Goal: Task Accomplishment & Management: Use online tool/utility

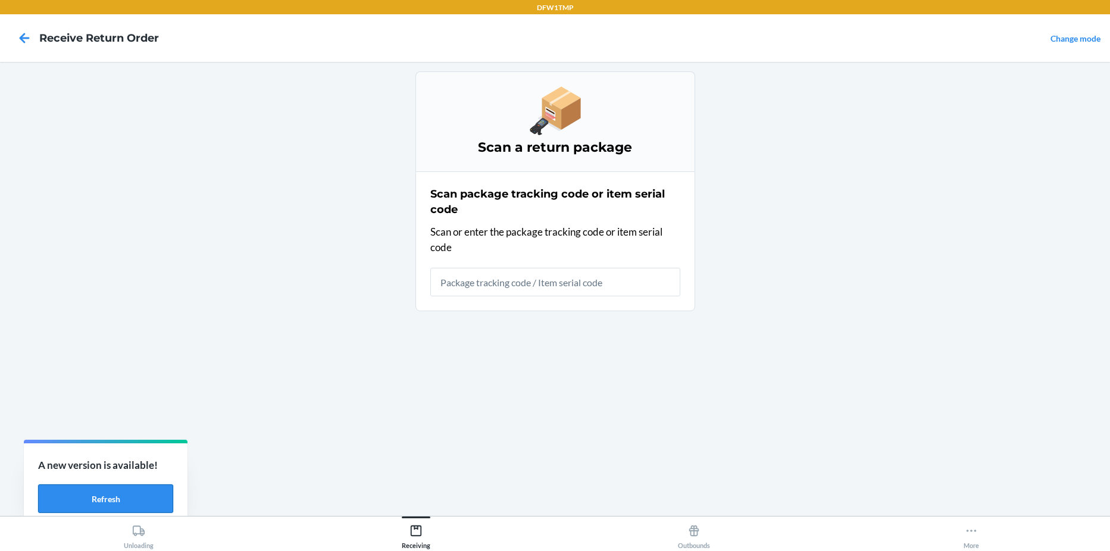
click at [140, 495] on button "Refresh" at bounding box center [105, 499] width 135 height 29
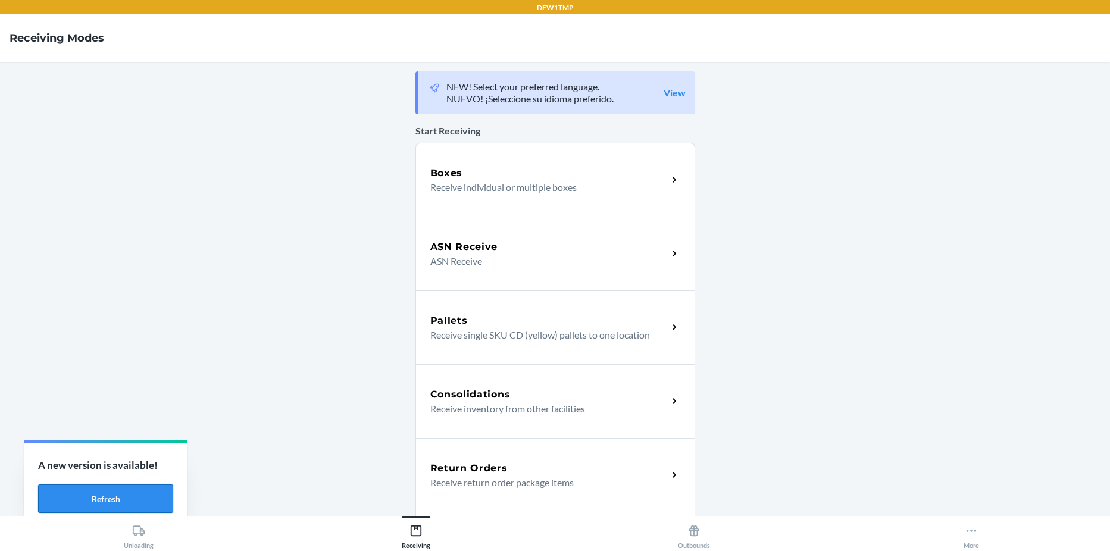
click at [72, 496] on button "Refresh" at bounding box center [105, 499] width 135 height 29
click at [68, 484] on div "A new version is available! Refresh" at bounding box center [106, 486] width 164 height 85
click at [74, 495] on button "Refresh" at bounding box center [105, 499] width 135 height 29
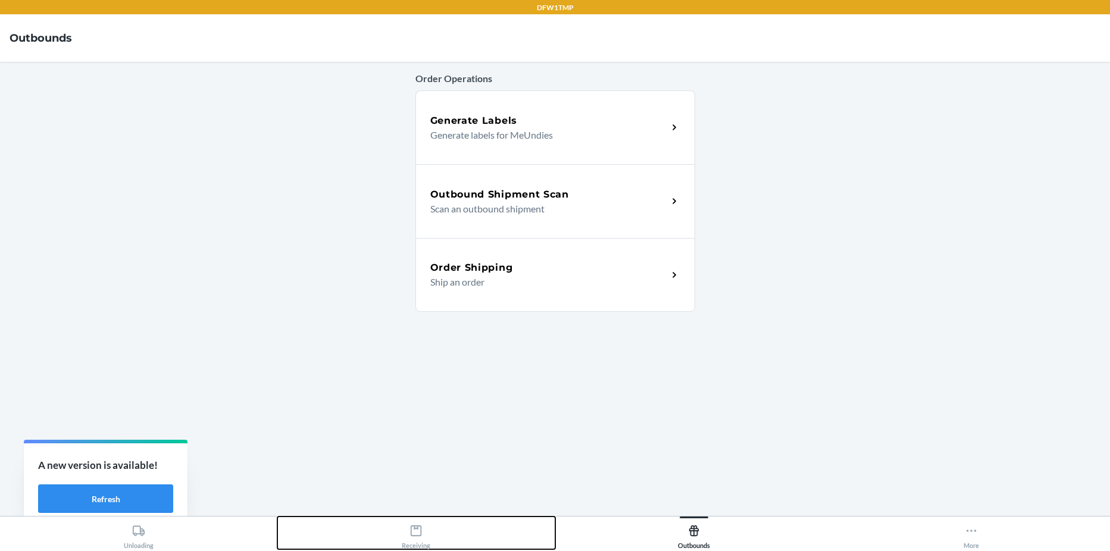
click at [410, 543] on div "Receiving" at bounding box center [416, 535] width 29 height 30
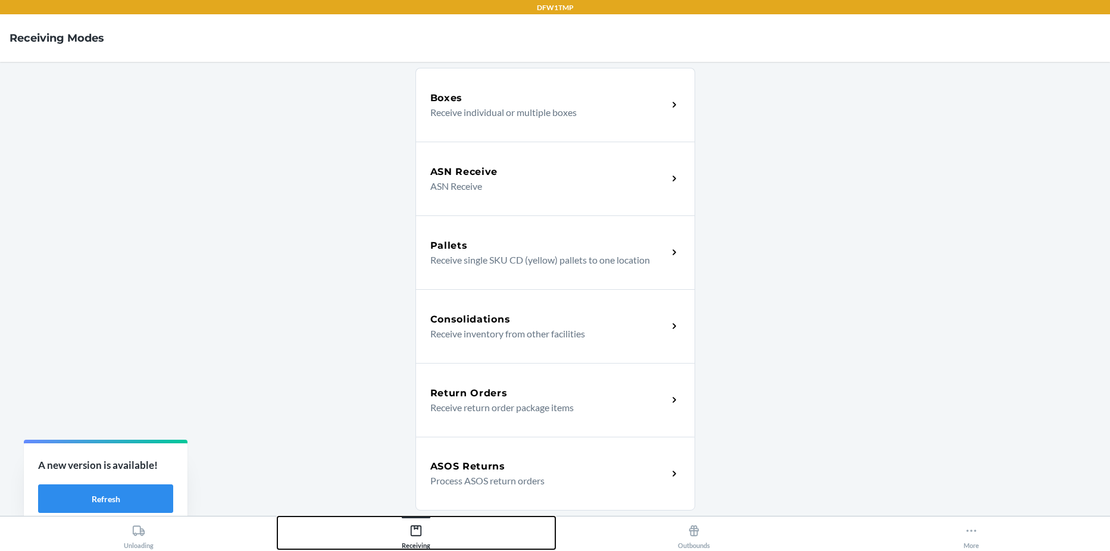
scroll to position [238, 0]
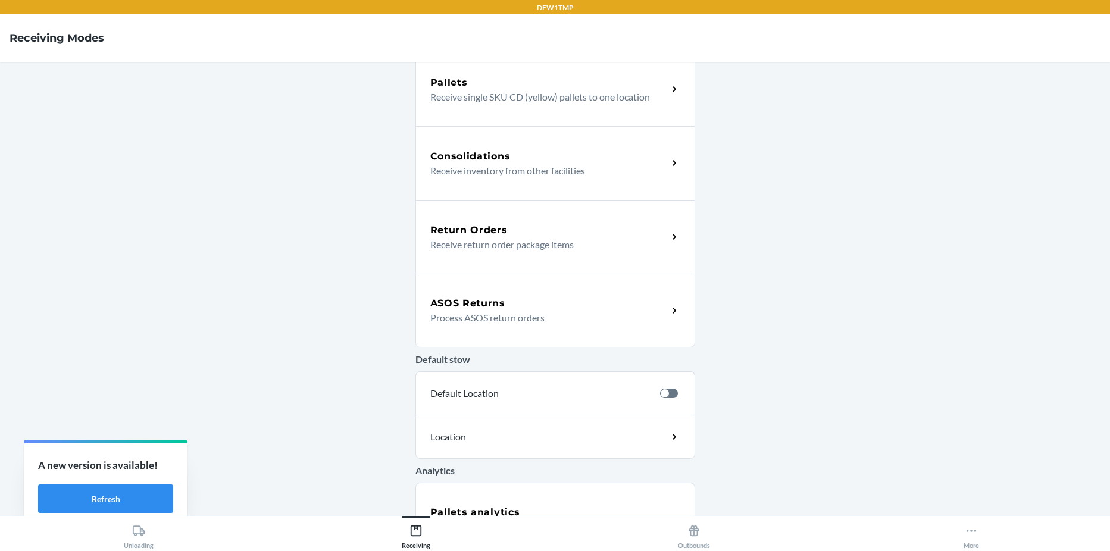
click at [472, 307] on h5 "ASOS Returns" at bounding box center [467, 303] width 75 height 14
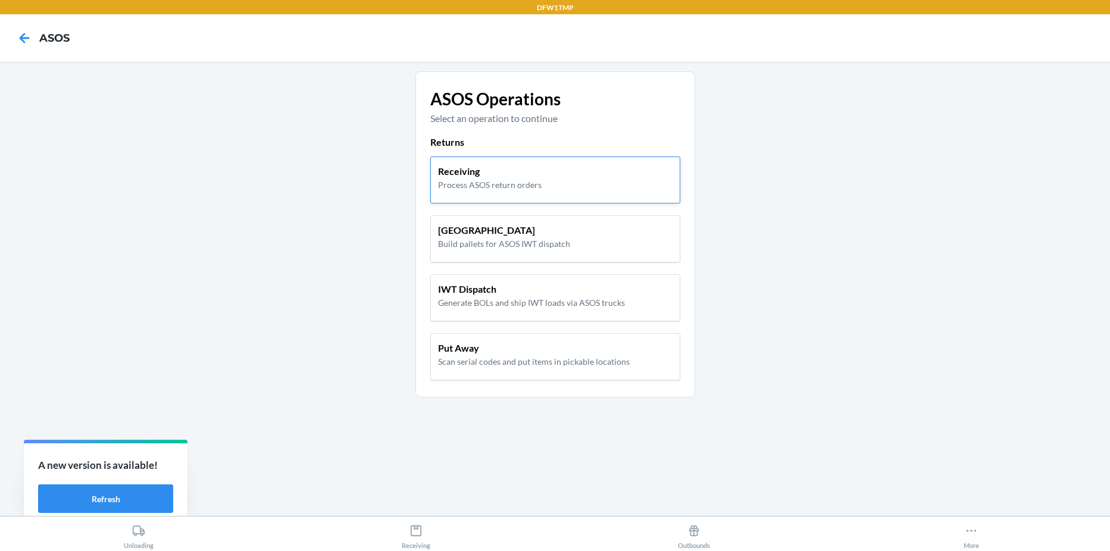
click at [495, 192] on div "Receiving Process ASOS return orders" at bounding box center [555, 180] width 250 height 47
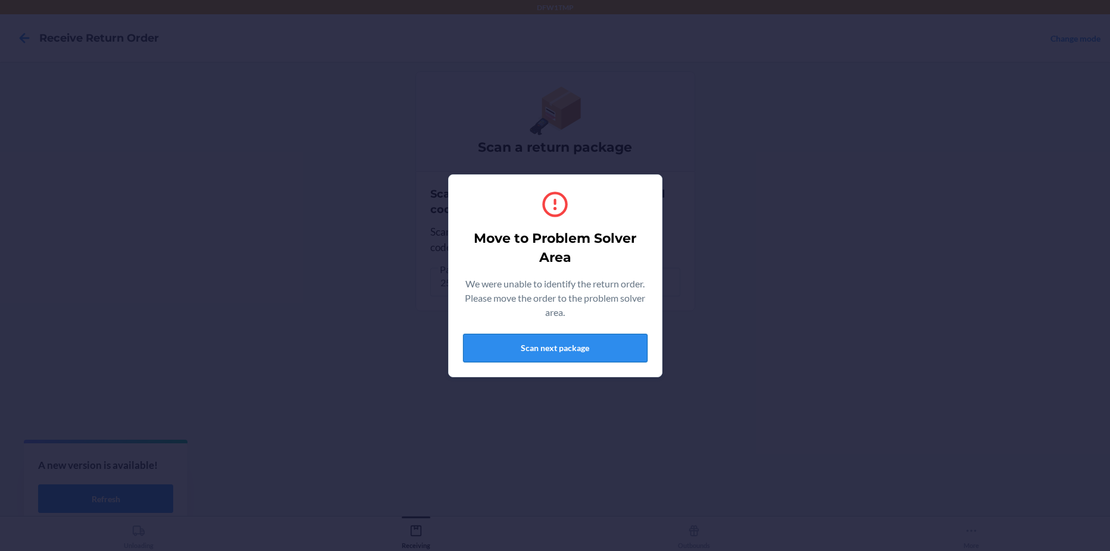
click at [624, 353] on button "Scan next package" at bounding box center [555, 348] width 185 height 29
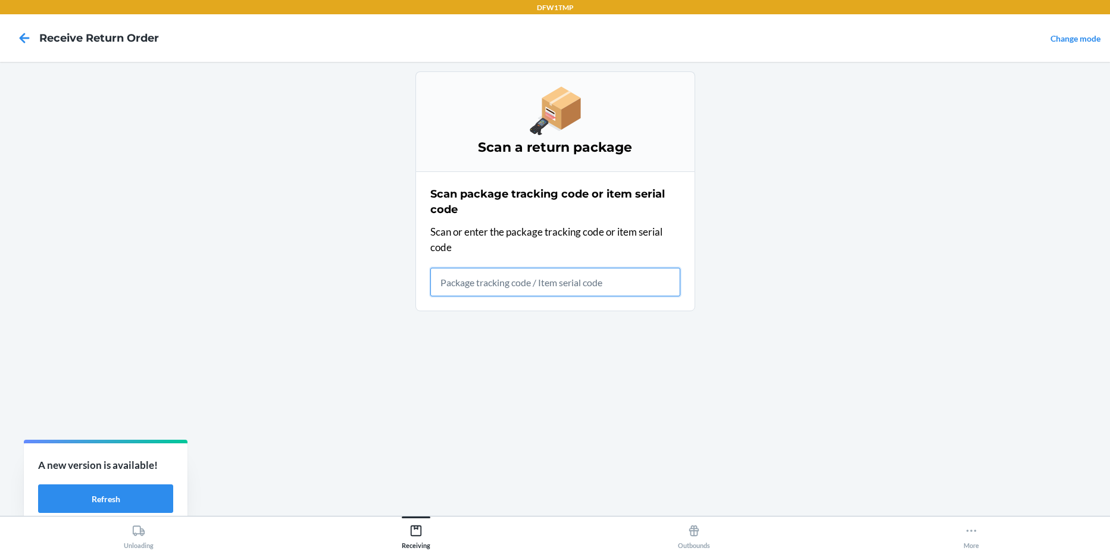
click at [569, 269] on input "text" at bounding box center [555, 282] width 250 height 29
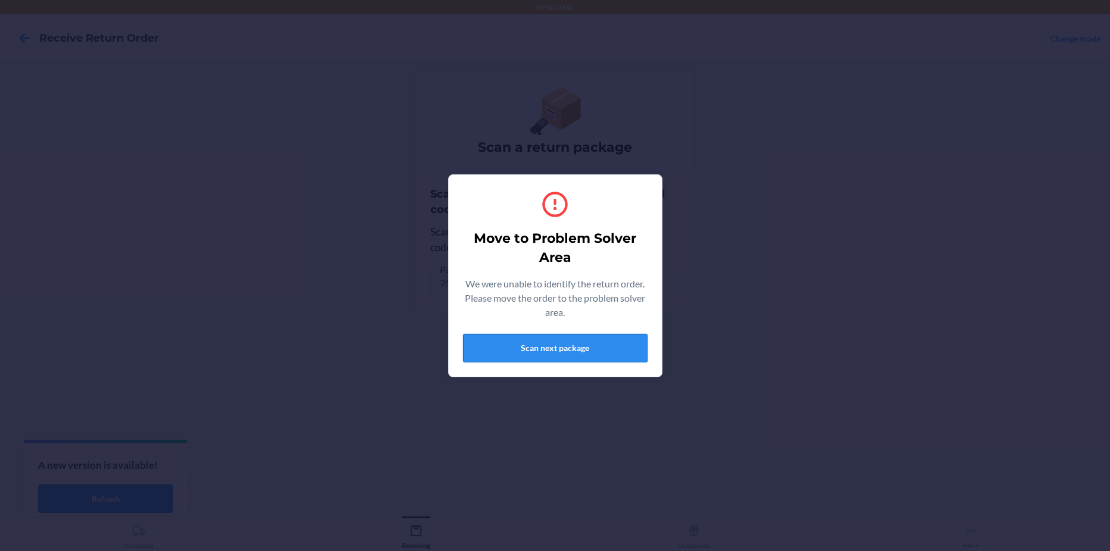
click at [558, 356] on button "Scan next package" at bounding box center [555, 348] width 185 height 29
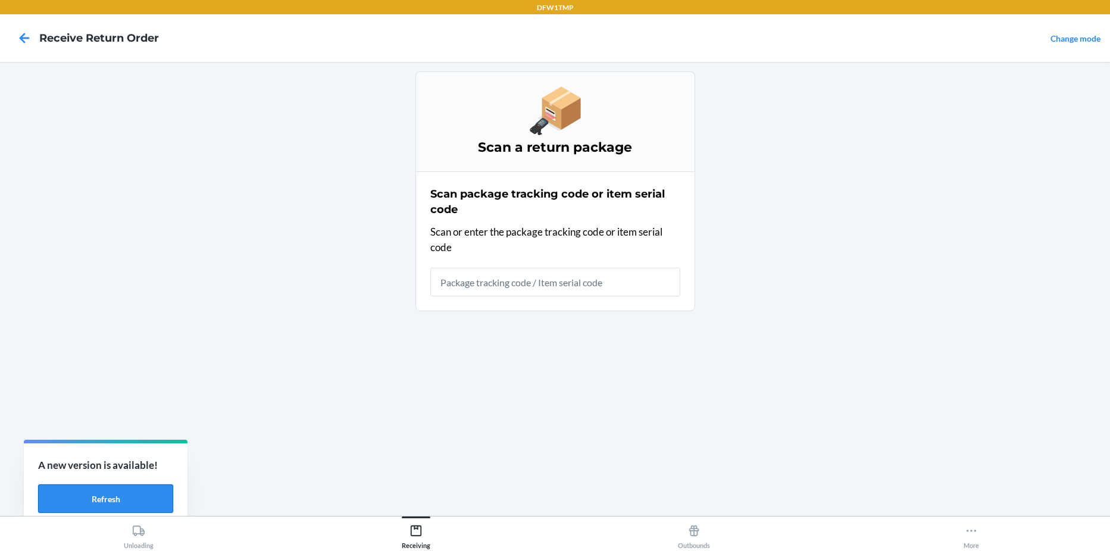
click at [109, 489] on button "Refresh" at bounding box center [105, 499] width 135 height 29
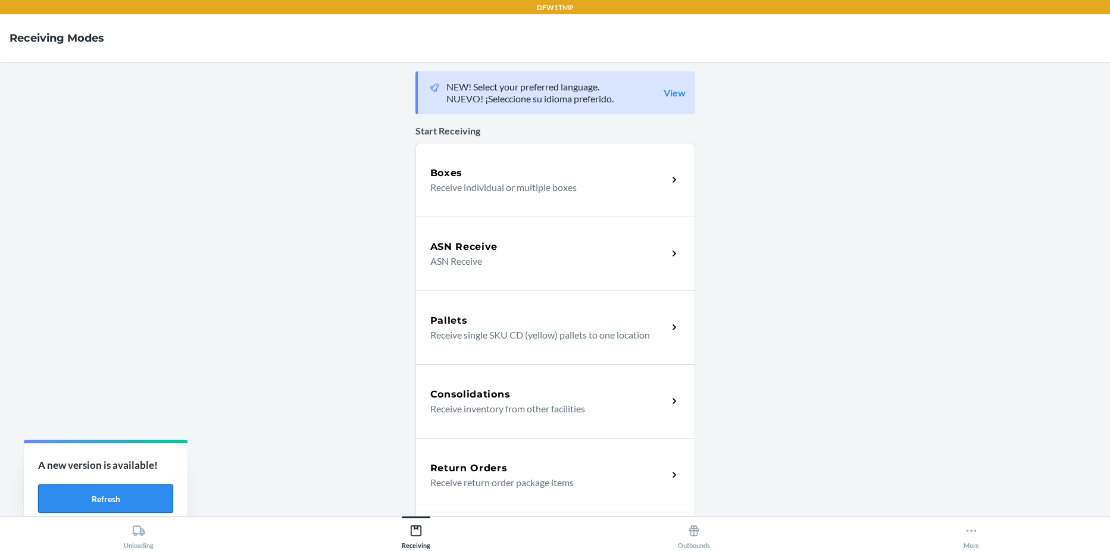
click at [149, 500] on button "Refresh" at bounding box center [105, 499] width 135 height 29
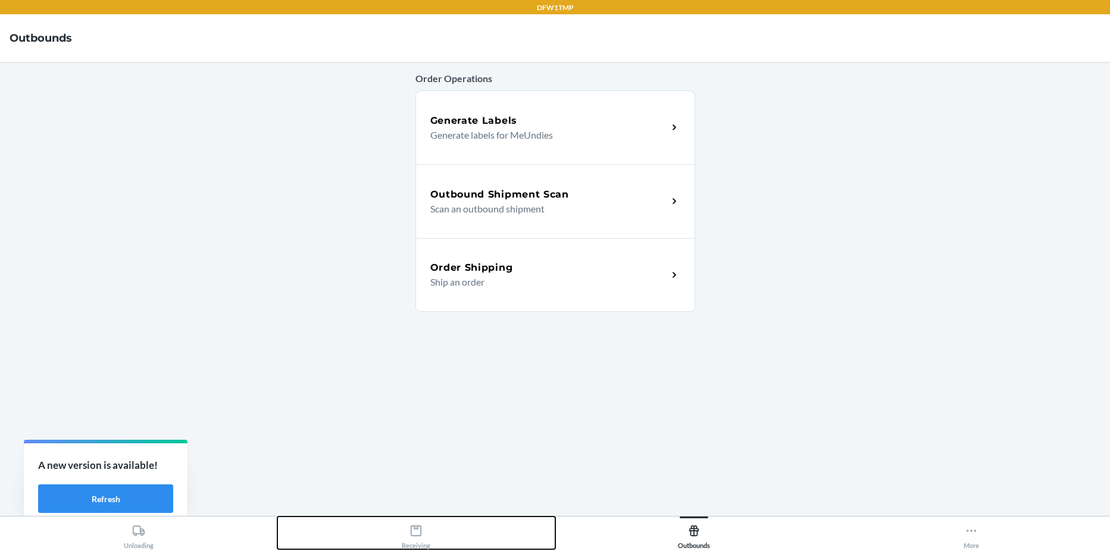
drag, startPoint x: 405, startPoint y: 538, endPoint x: 430, endPoint y: 520, distance: 31.1
click at [406, 538] on div "Receiving" at bounding box center [416, 535] width 29 height 30
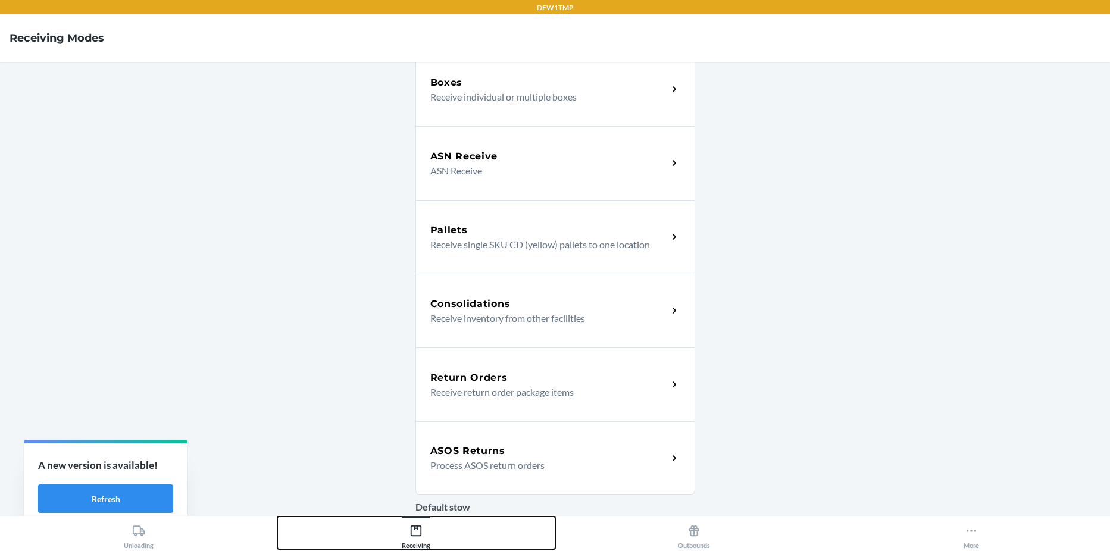
scroll to position [238, 0]
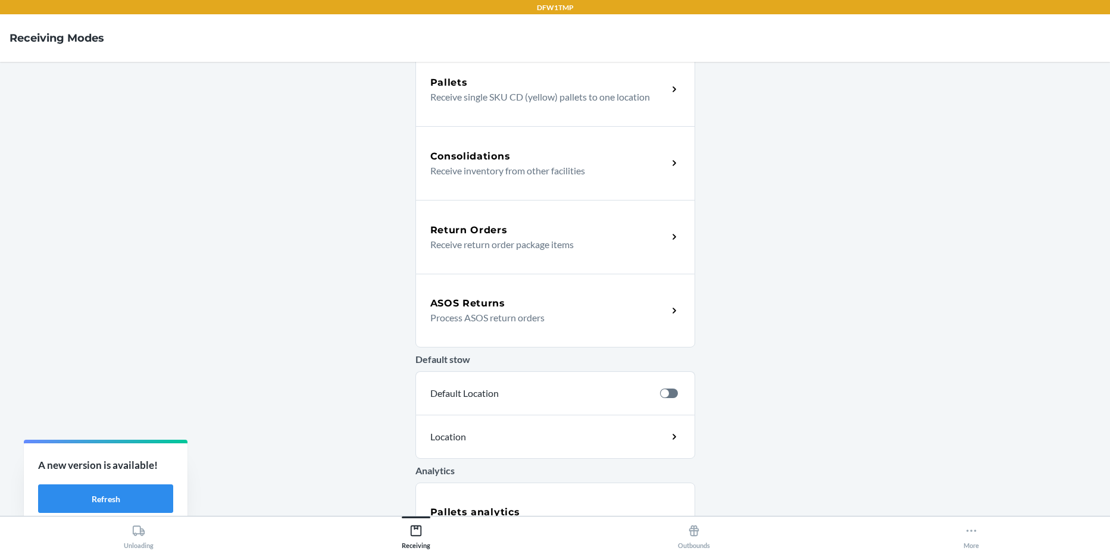
click at [475, 308] on h5 "ASOS Returns" at bounding box center [467, 303] width 75 height 14
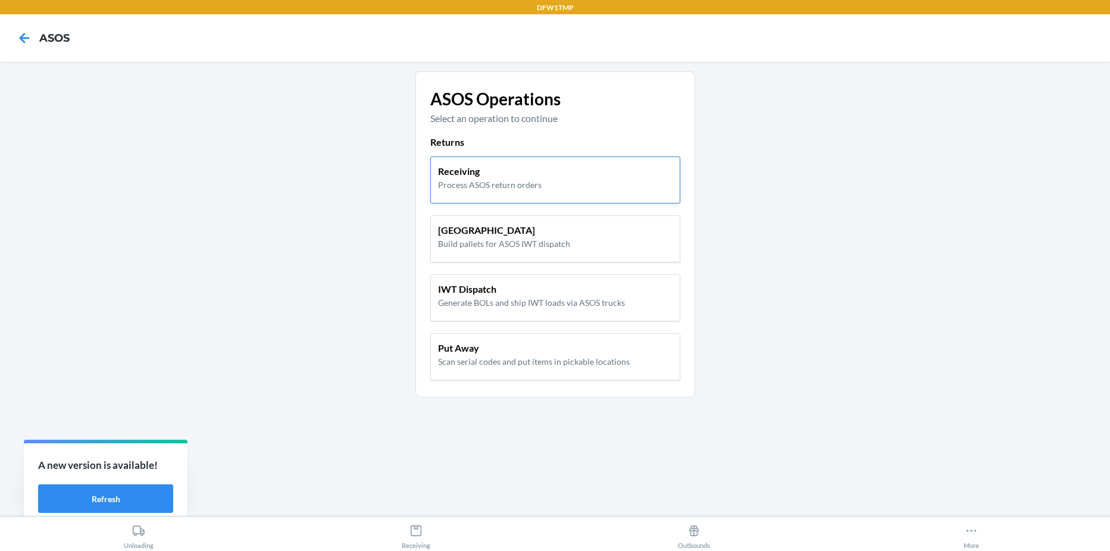
click at [481, 182] on p "Process ASOS return orders" at bounding box center [490, 185] width 104 height 13
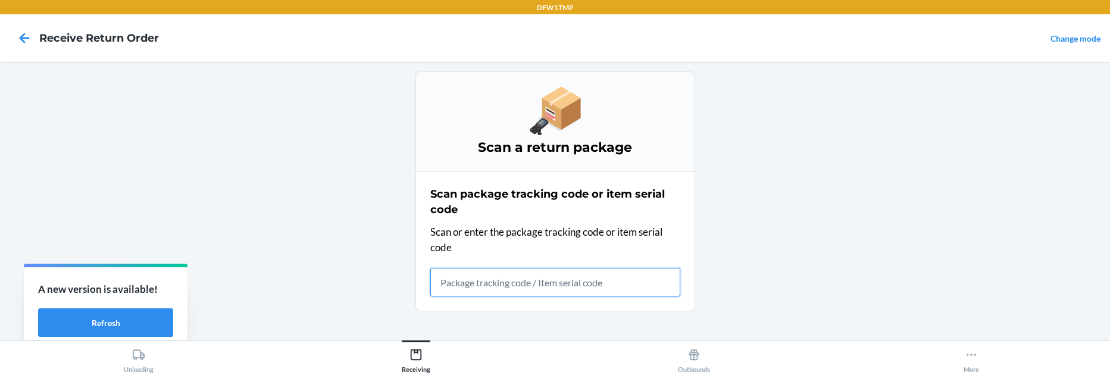
click at [530, 293] on input "text" at bounding box center [555, 282] width 250 height 29
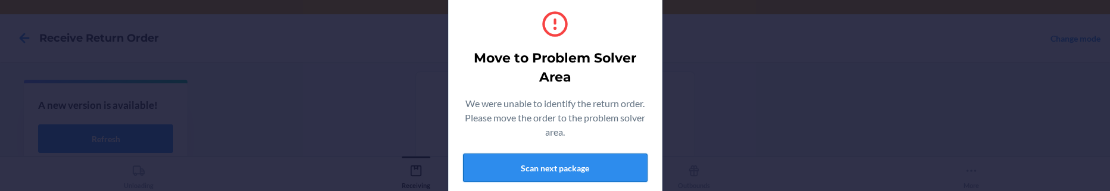
click at [560, 163] on button "Scan next package" at bounding box center [555, 168] width 185 height 29
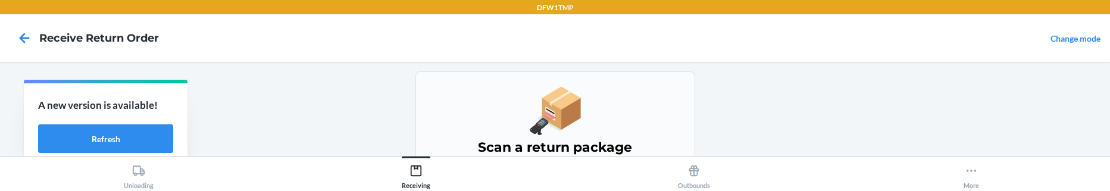
scroll to position [165, 0]
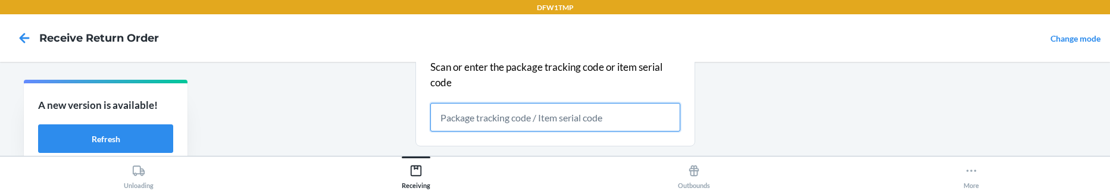
click at [466, 120] on input "text" at bounding box center [555, 117] width 250 height 29
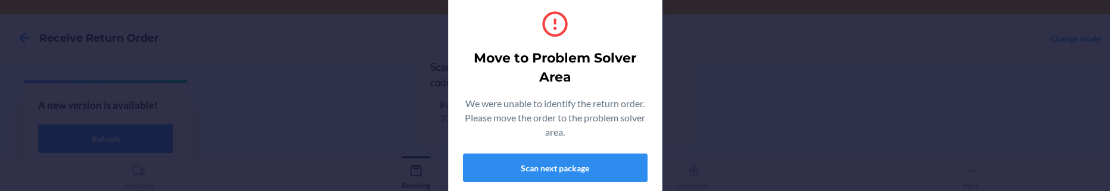
click at [414, 114] on div "Move to Problem Solver Area We were unable to identify the return order. Please…" at bounding box center [555, 95] width 1110 height 191
click at [268, 79] on div "Move to Problem Solver Area We were unable to identify the return order. Please…" at bounding box center [555, 95] width 1110 height 191
click at [546, 162] on button "Scan next package" at bounding box center [555, 168] width 185 height 29
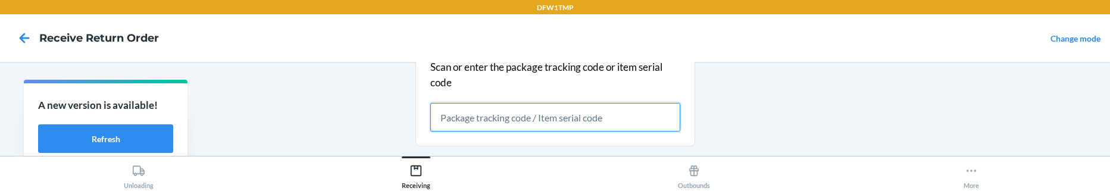
click at [458, 114] on input "text" at bounding box center [555, 117] width 250 height 29
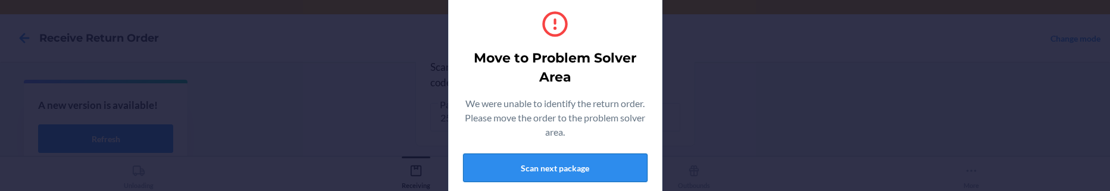
click at [541, 164] on button "Scan next package" at bounding box center [555, 168] width 185 height 29
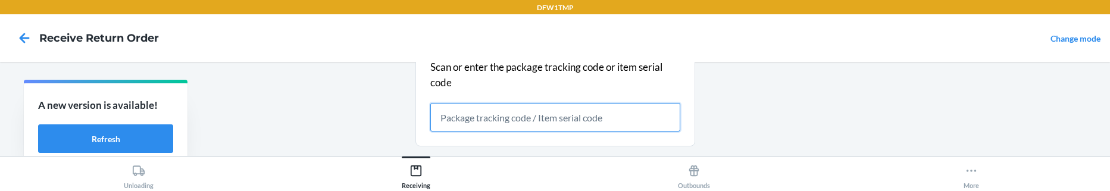
click at [510, 114] on input "text" at bounding box center [555, 117] width 250 height 29
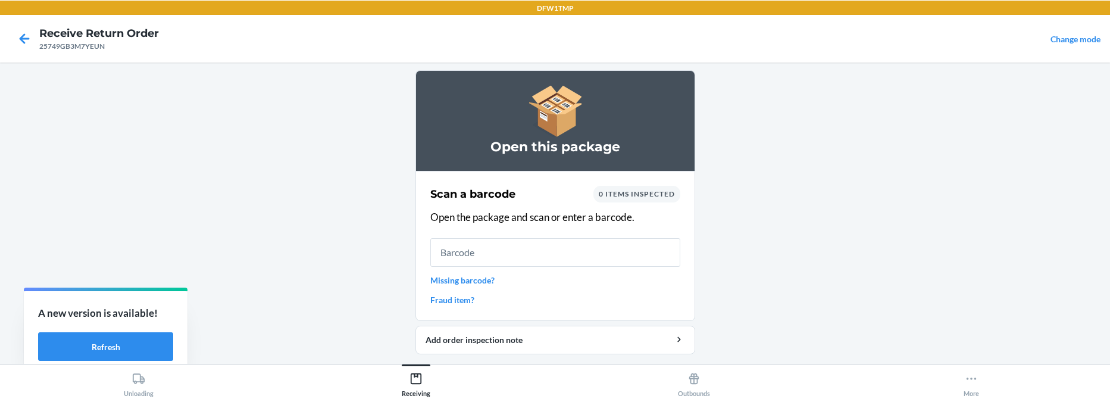
scroll to position [1, 0]
click at [24, 39] on icon at bounding box center [24, 38] width 20 height 20
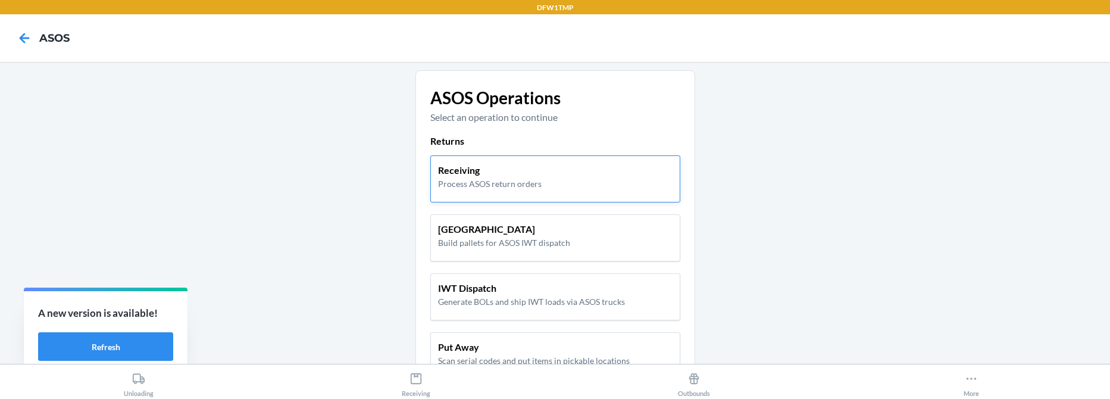
click at [460, 185] on p "Process ASOS return orders" at bounding box center [490, 183] width 104 height 13
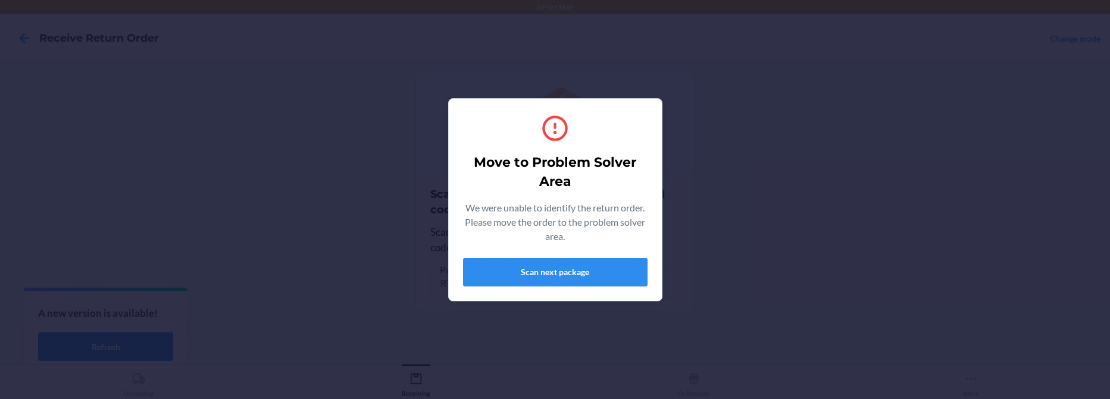
click at [334, 273] on div "Move to Problem Solver Area We were unable to identify the return order. Please…" at bounding box center [555, 199] width 1110 height 399
click at [569, 276] on button "Scan next package" at bounding box center [555, 272] width 185 height 29
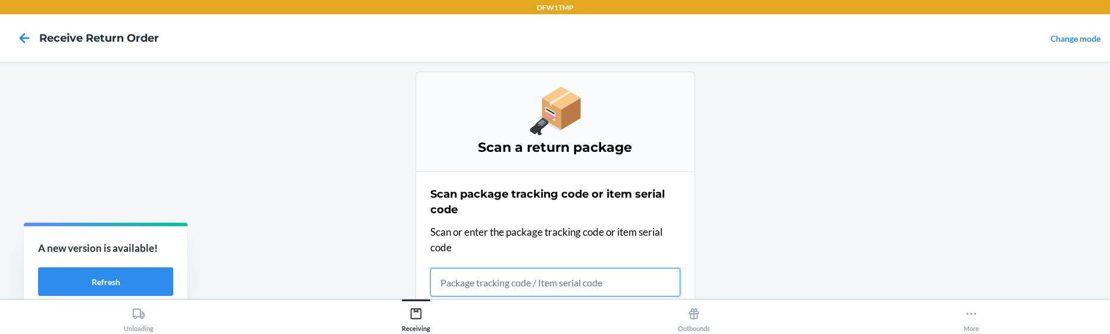
click at [514, 282] on input "text" at bounding box center [555, 282] width 250 height 29
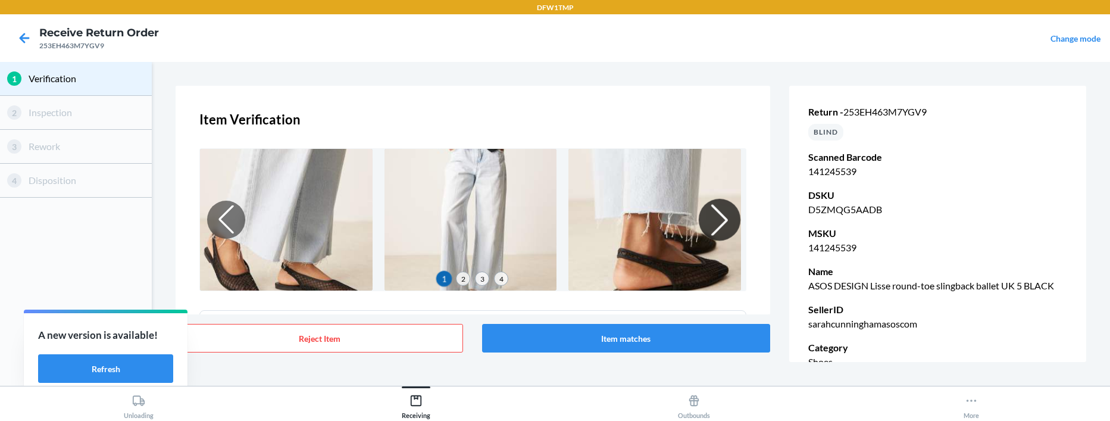
click at [702, 231] on div at bounding box center [719, 220] width 42 height 42
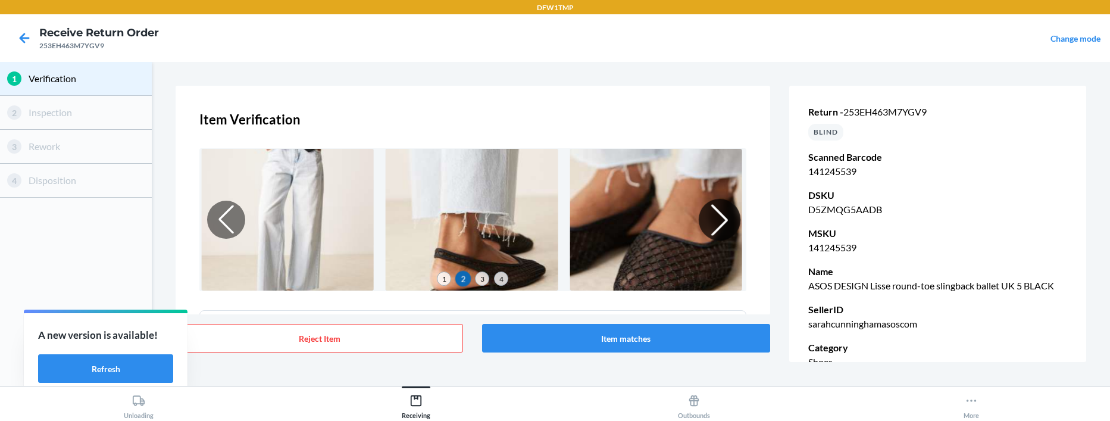
click at [705, 232] on div at bounding box center [719, 220] width 42 height 42
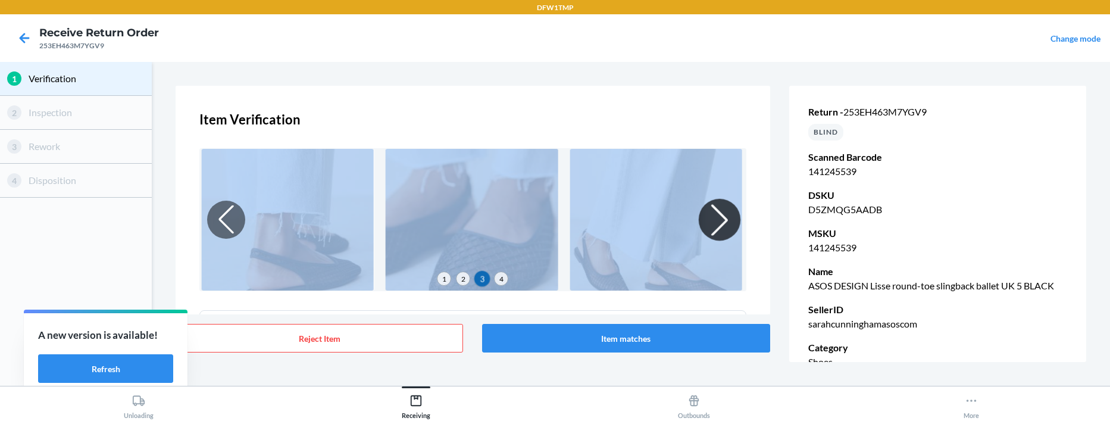
click at [705, 232] on div at bounding box center [719, 220] width 42 height 42
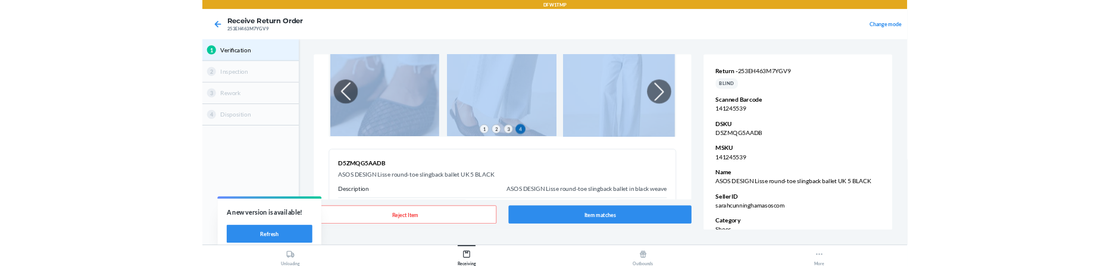
scroll to position [179, 0]
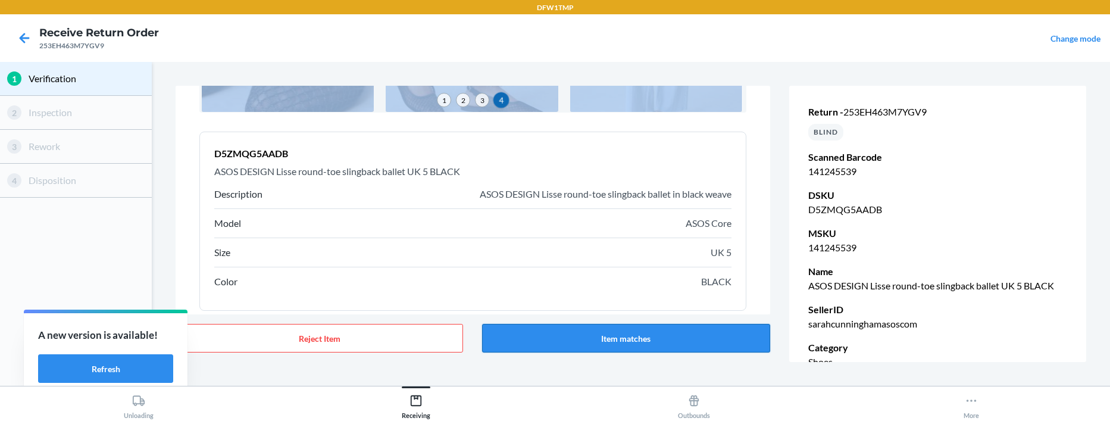
click at [641, 341] on button "Item matches" at bounding box center [626, 338] width 288 height 29
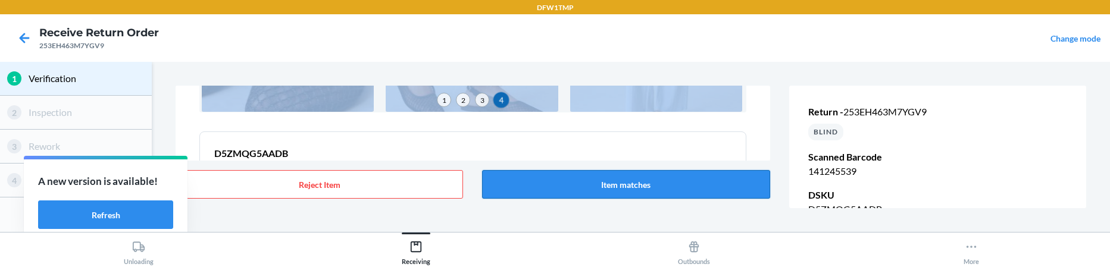
click at [583, 190] on button "Item matches" at bounding box center [626, 184] width 288 height 29
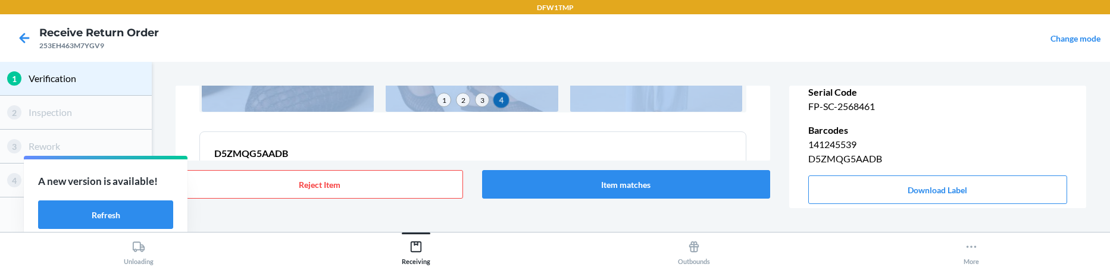
scroll to position [298, 0]
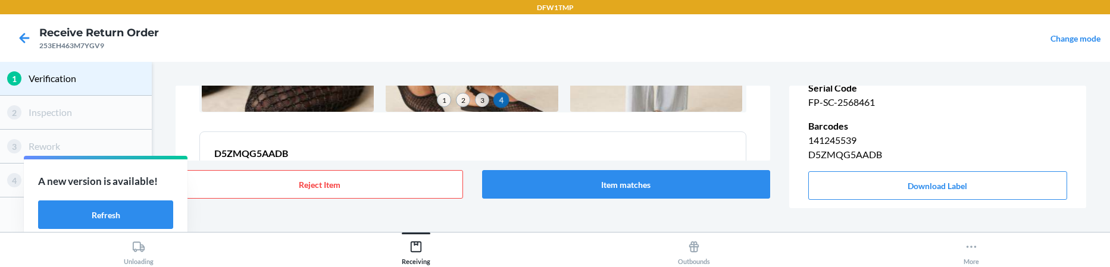
click at [860, 101] on p "FP-SC-2568461" at bounding box center [937, 102] width 259 height 14
copy p "FP-SC-2568461"
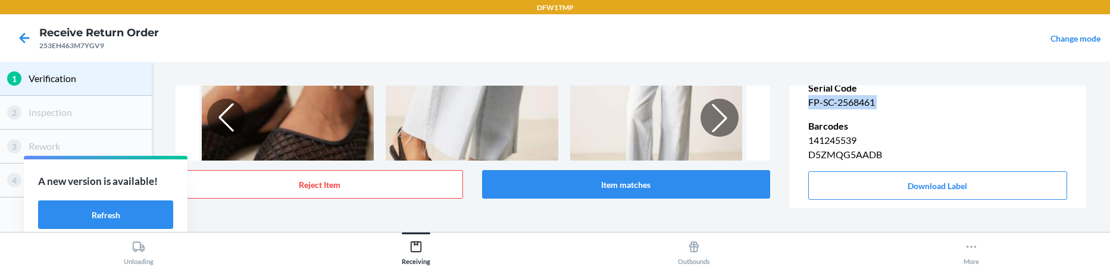
scroll to position [0, 0]
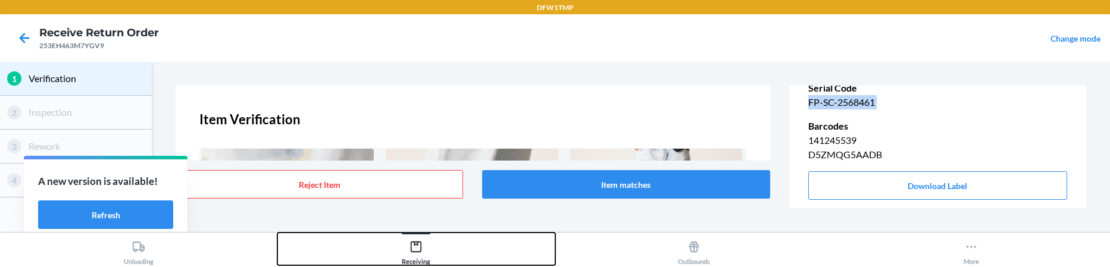
click at [415, 256] on div "Receiving" at bounding box center [416, 251] width 29 height 30
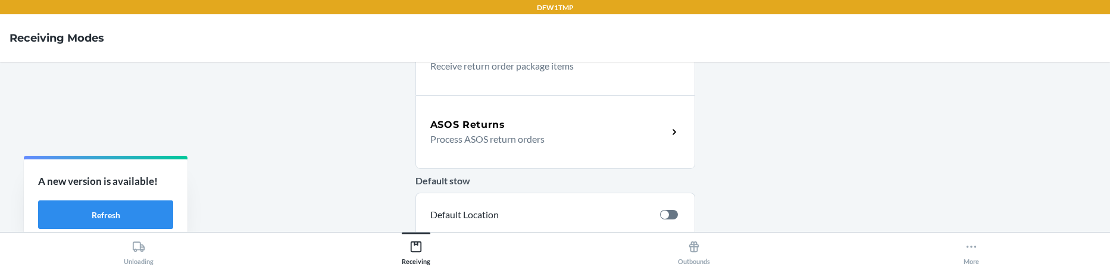
click at [516, 143] on p "Process ASOS return orders" at bounding box center [544, 139] width 228 height 14
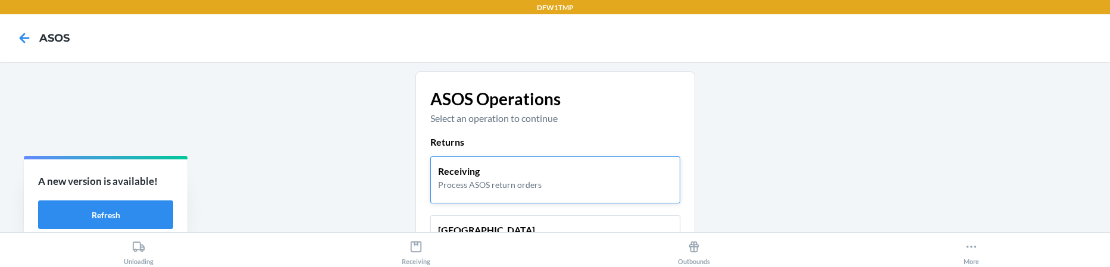
click at [492, 174] on p "Receiving" at bounding box center [490, 171] width 104 height 14
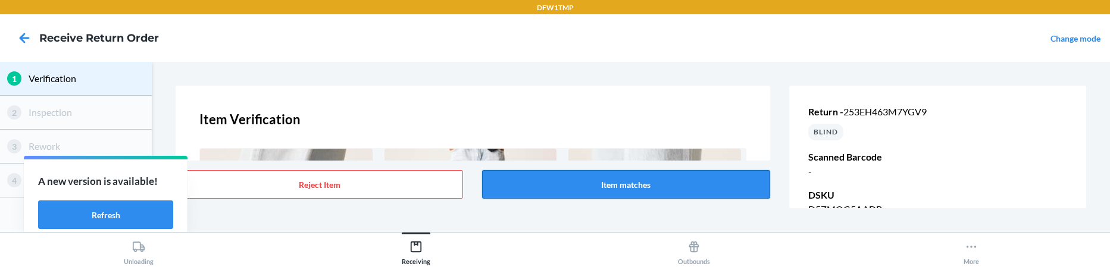
click at [528, 191] on button "Item matches" at bounding box center [626, 184] width 288 height 29
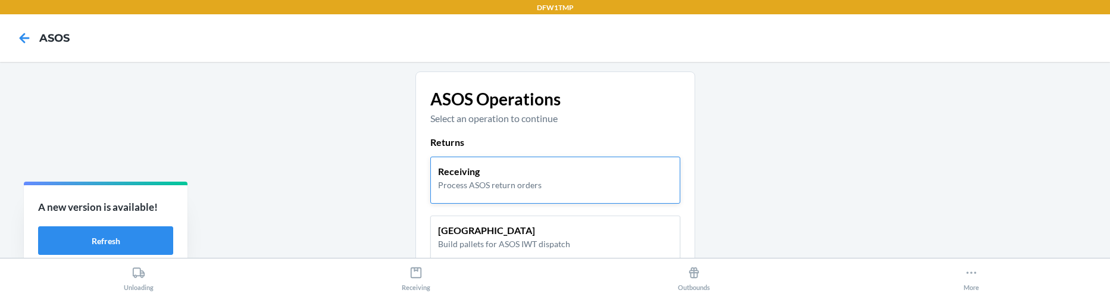
click at [536, 183] on div "Receiving Process ASOS return orders" at bounding box center [555, 177] width 235 height 27
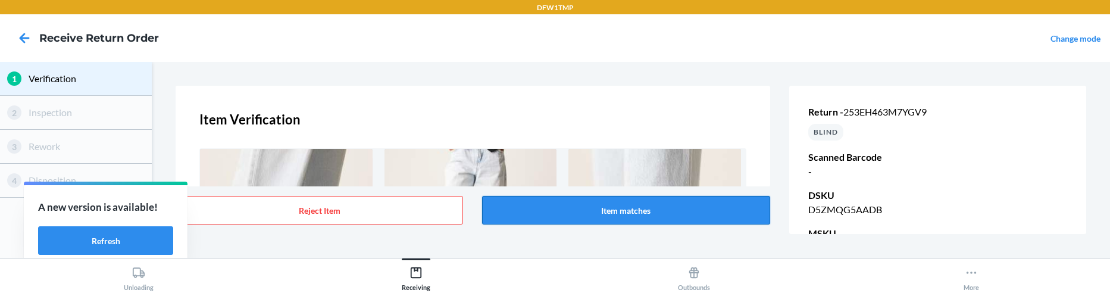
click at [616, 213] on button "Item matches" at bounding box center [626, 210] width 288 height 29
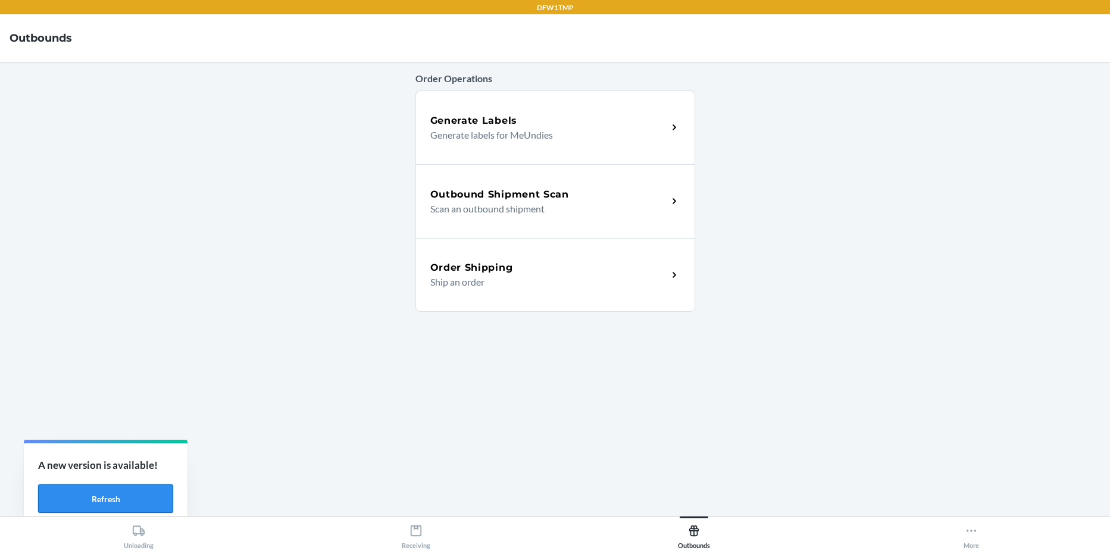
click at [157, 488] on button "Refresh" at bounding box center [105, 499] width 135 height 29
click at [158, 488] on button "Refresh" at bounding box center [105, 499] width 135 height 29
click at [154, 500] on button "Refresh" at bounding box center [105, 499] width 135 height 29
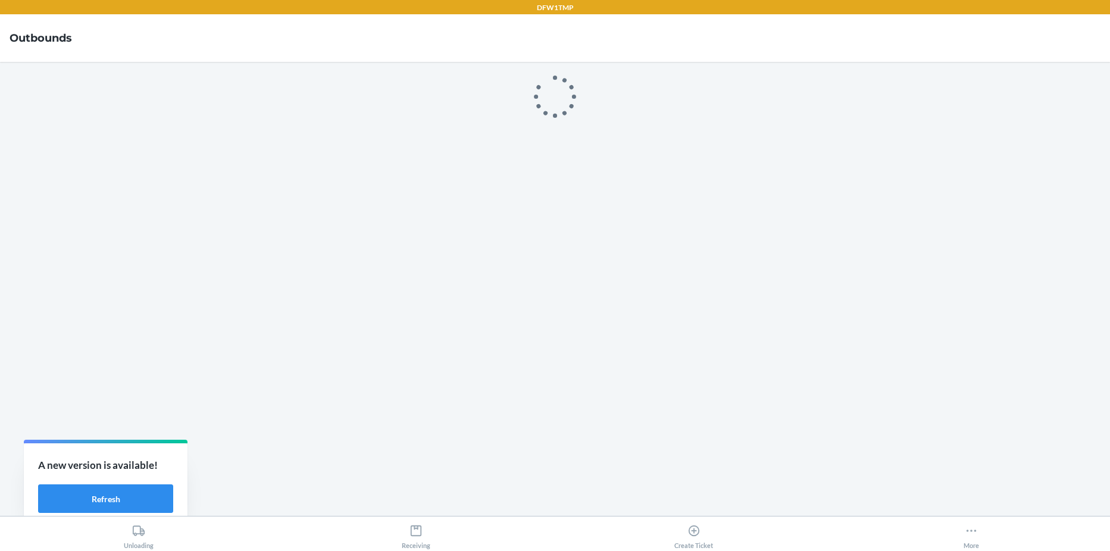
click at [161, 501] on main at bounding box center [555, 289] width 1110 height 454
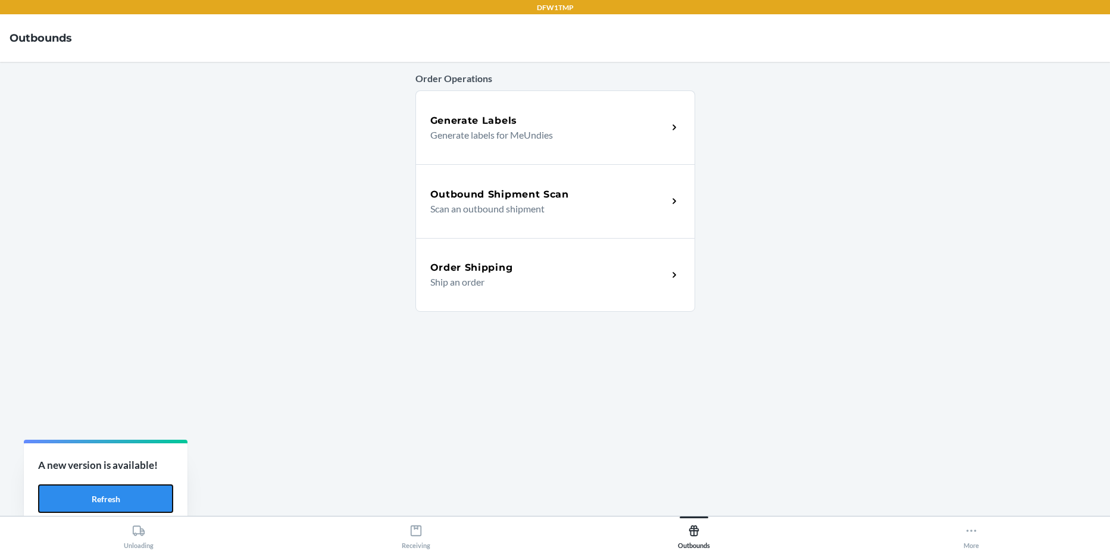
click at [160, 501] on button "Refresh" at bounding box center [105, 499] width 135 height 29
click at [149, 182] on main "Order Operations Generate Labels Generate labels for MeUndies Outbound Shipment…" at bounding box center [555, 289] width 1110 height 454
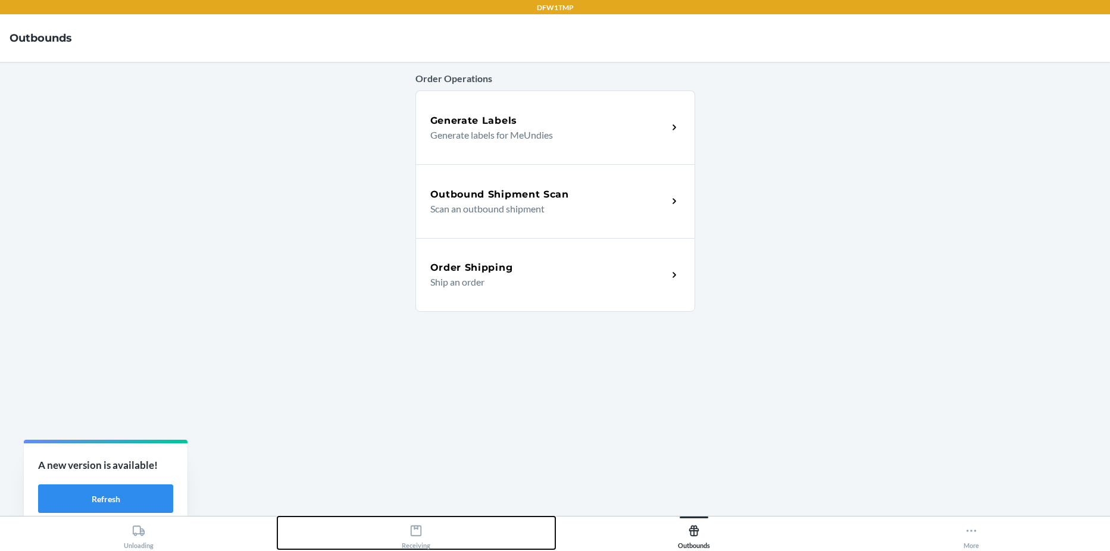
click at [419, 539] on div "Receiving" at bounding box center [416, 535] width 29 height 30
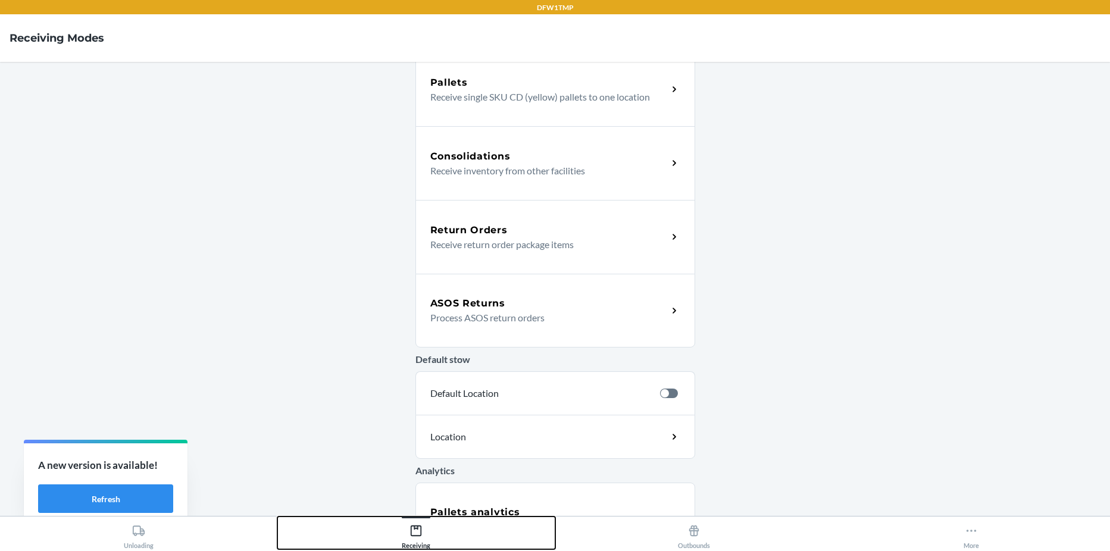
scroll to position [279, 0]
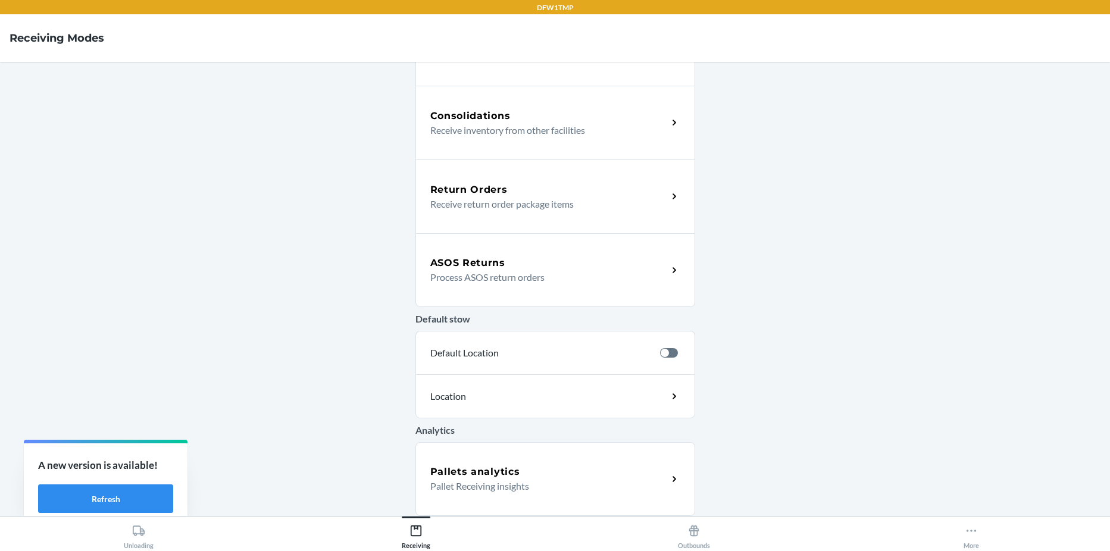
click at [475, 286] on div "ASOS Returns Process ASOS return orders" at bounding box center [556, 270] width 280 height 74
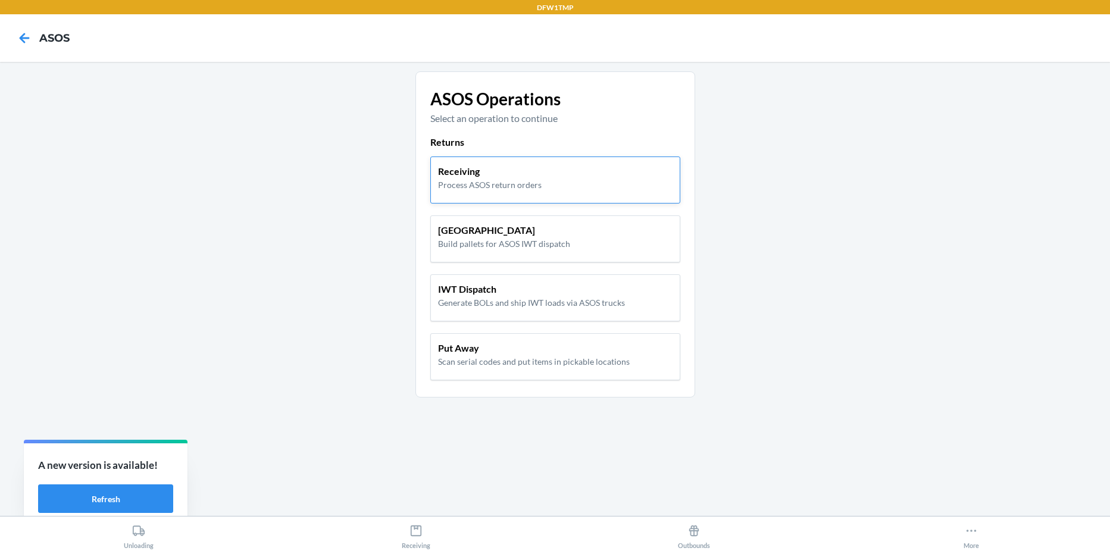
click at [463, 186] on p "Process ASOS return orders" at bounding box center [490, 185] width 104 height 13
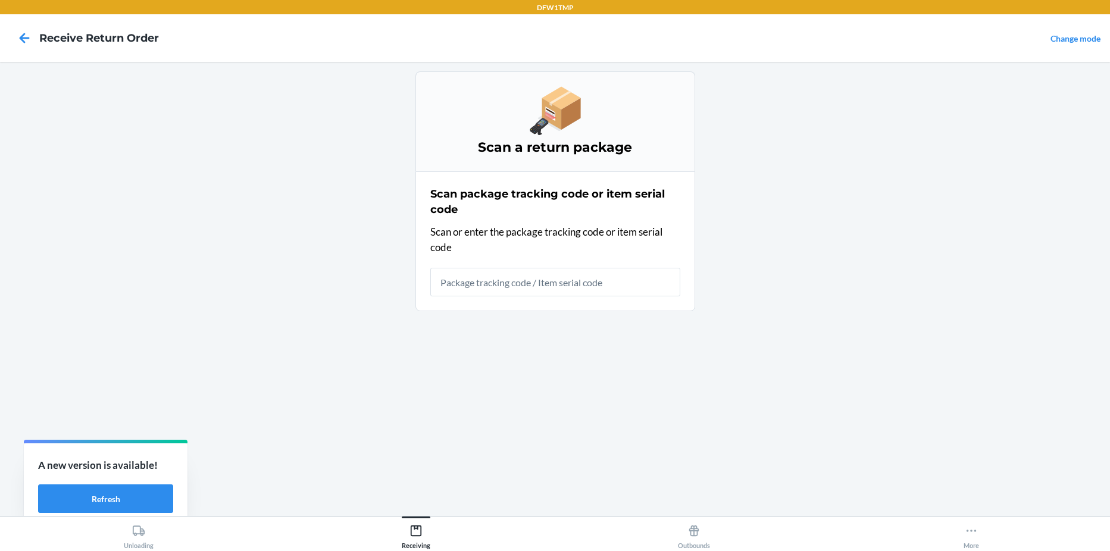
click at [463, 282] on input "text" at bounding box center [555, 282] width 250 height 29
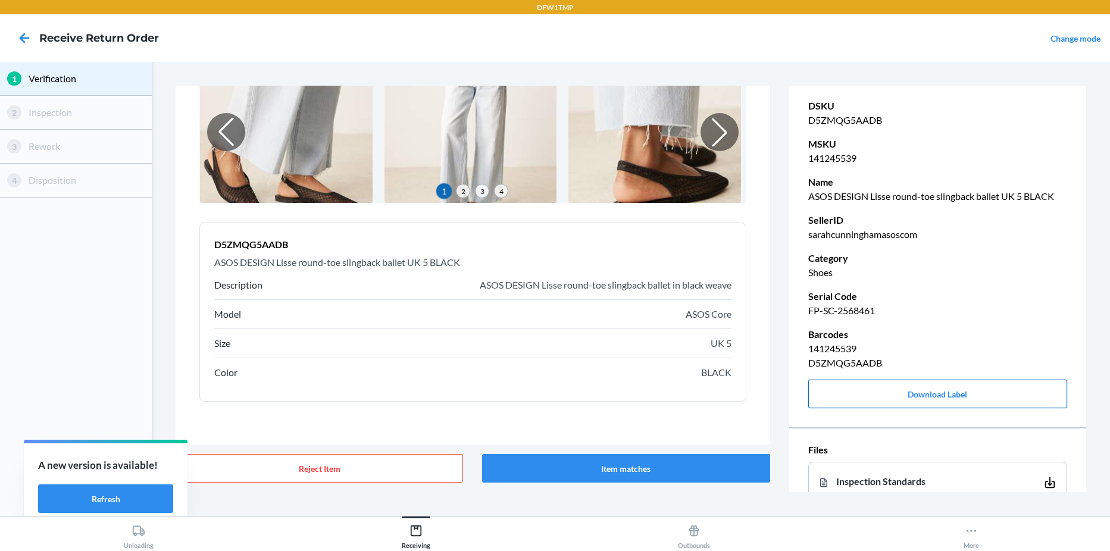
scroll to position [133, 0]
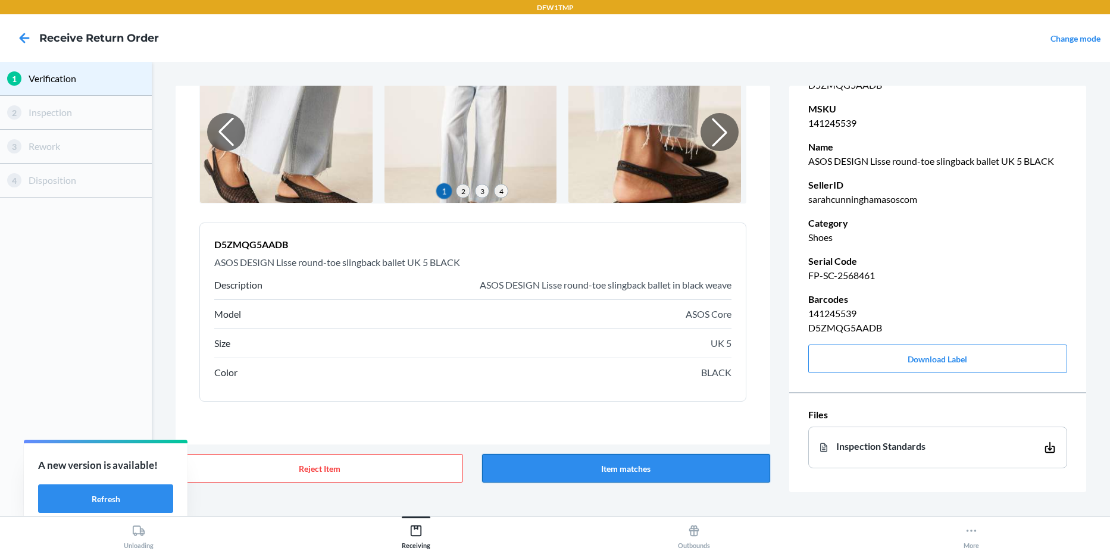
click at [739, 461] on button "Item matches" at bounding box center [626, 468] width 288 height 29
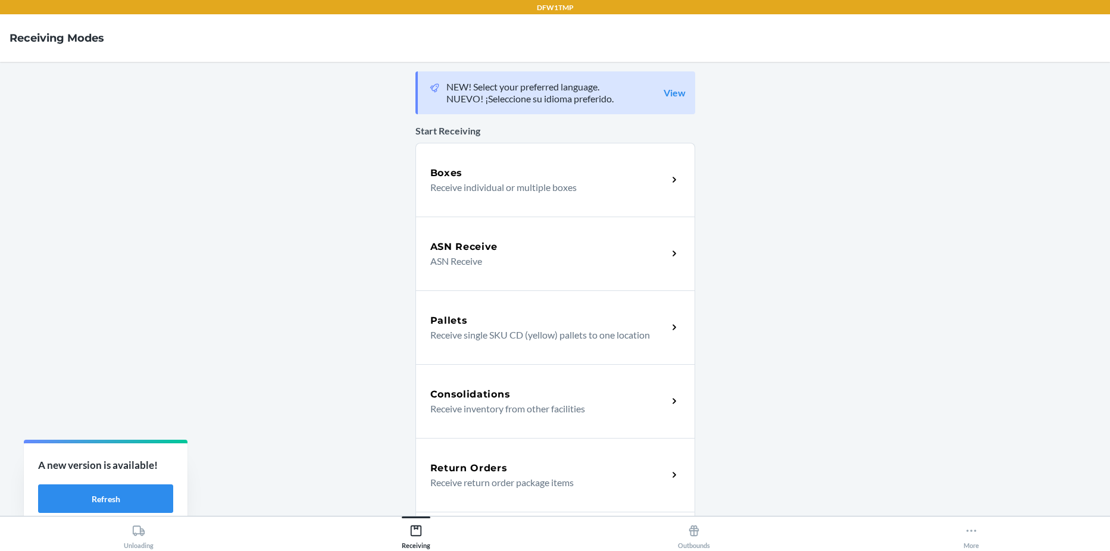
scroll to position [279, 0]
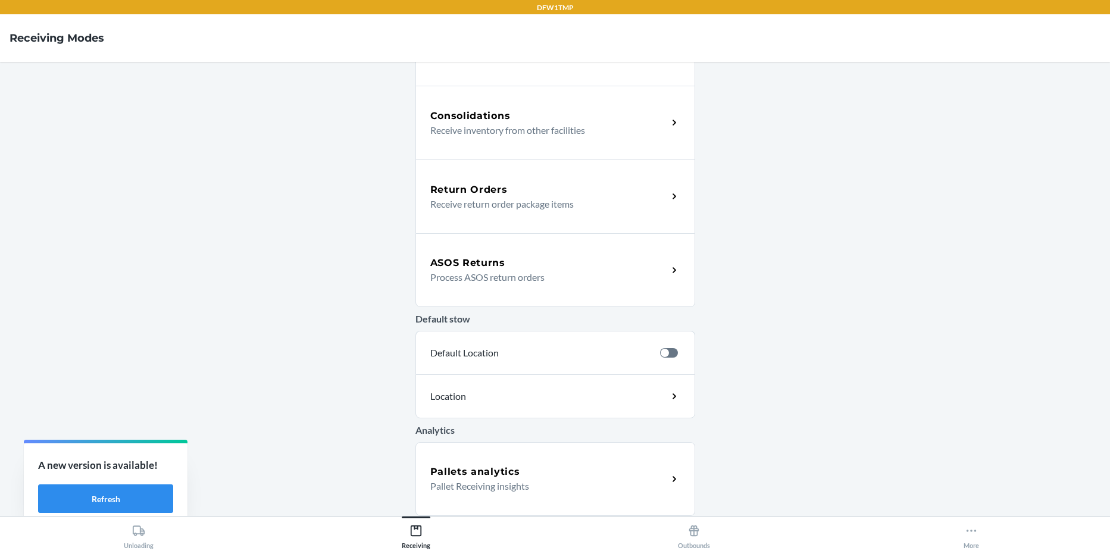
click at [486, 280] on p "Process ASOS return orders" at bounding box center [544, 277] width 228 height 14
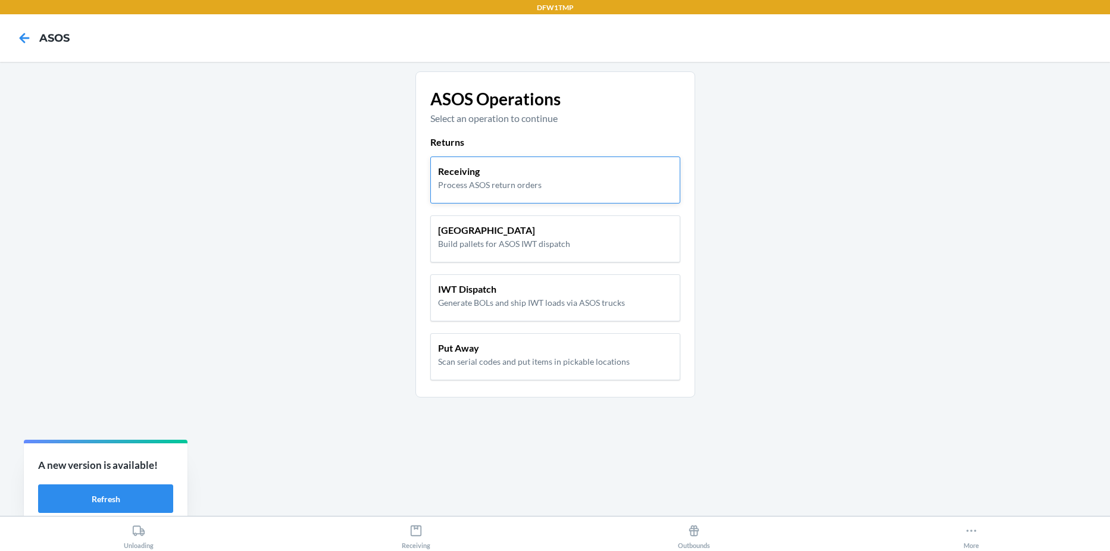
click at [477, 193] on div "Receiving Process ASOS return orders" at bounding box center [555, 180] width 250 height 47
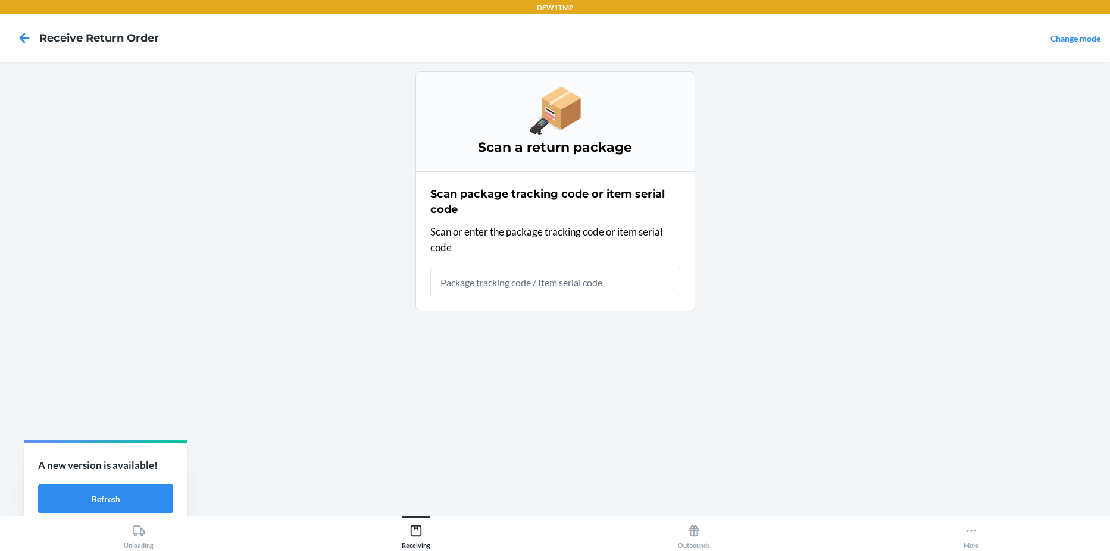
click at [529, 286] on input "text" at bounding box center [555, 282] width 250 height 29
click at [140, 488] on button "Refresh" at bounding box center [105, 499] width 135 height 29
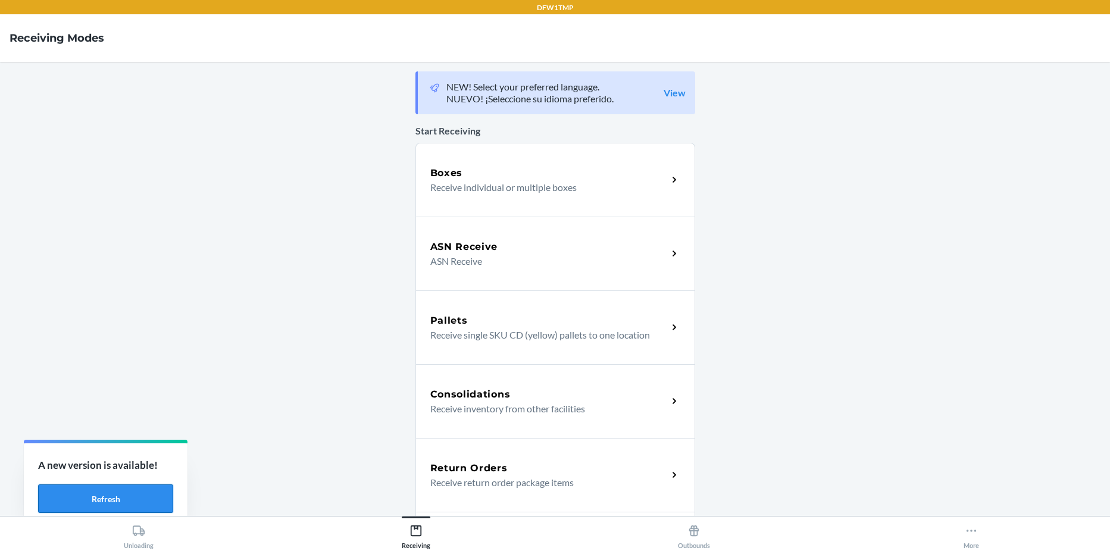
click at [116, 503] on button "Refresh" at bounding box center [105, 499] width 135 height 29
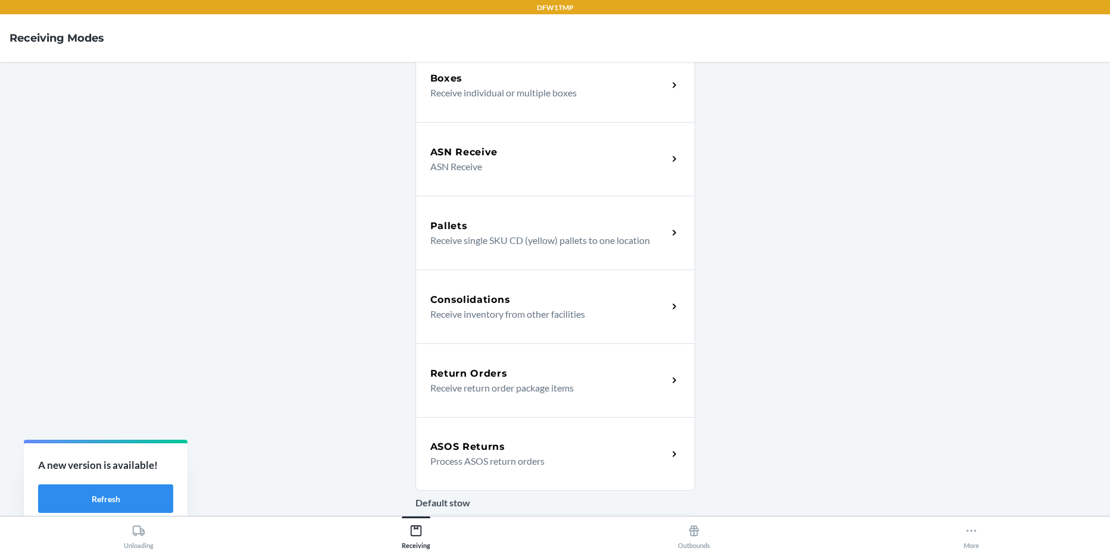
scroll to position [279, 0]
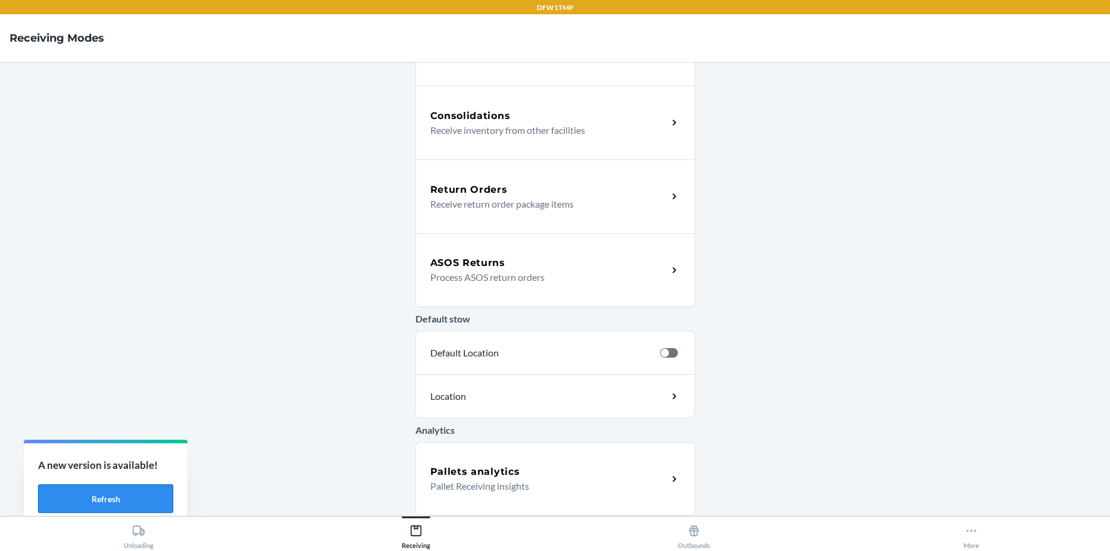
click at [144, 494] on button "Refresh" at bounding box center [105, 499] width 135 height 29
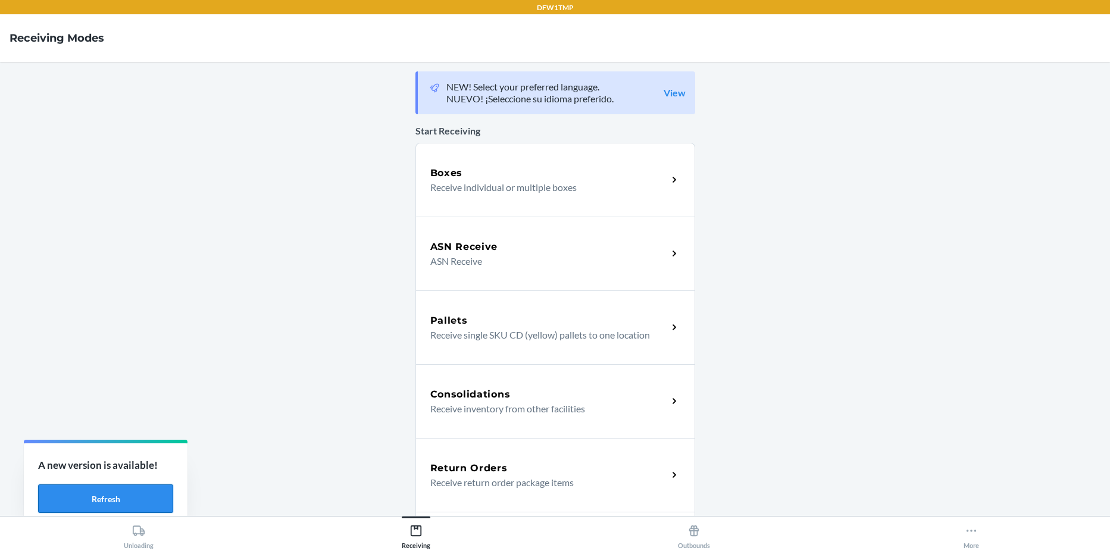
click at [101, 499] on button "Refresh" at bounding box center [105, 499] width 135 height 29
click at [112, 495] on button "Refresh" at bounding box center [105, 499] width 135 height 29
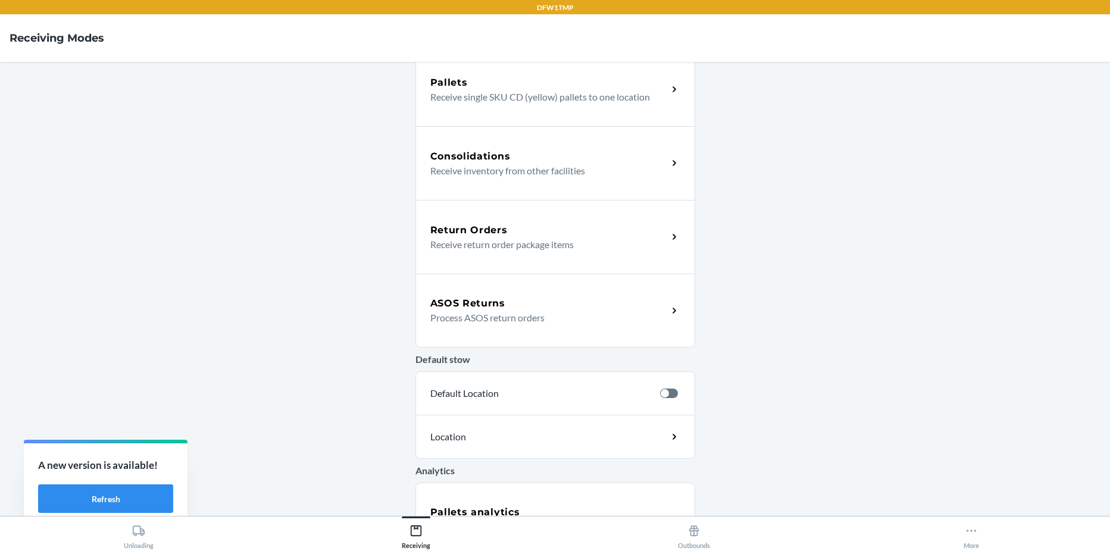
click at [519, 290] on div "ASOS Returns Process ASOS return orders" at bounding box center [556, 311] width 280 height 74
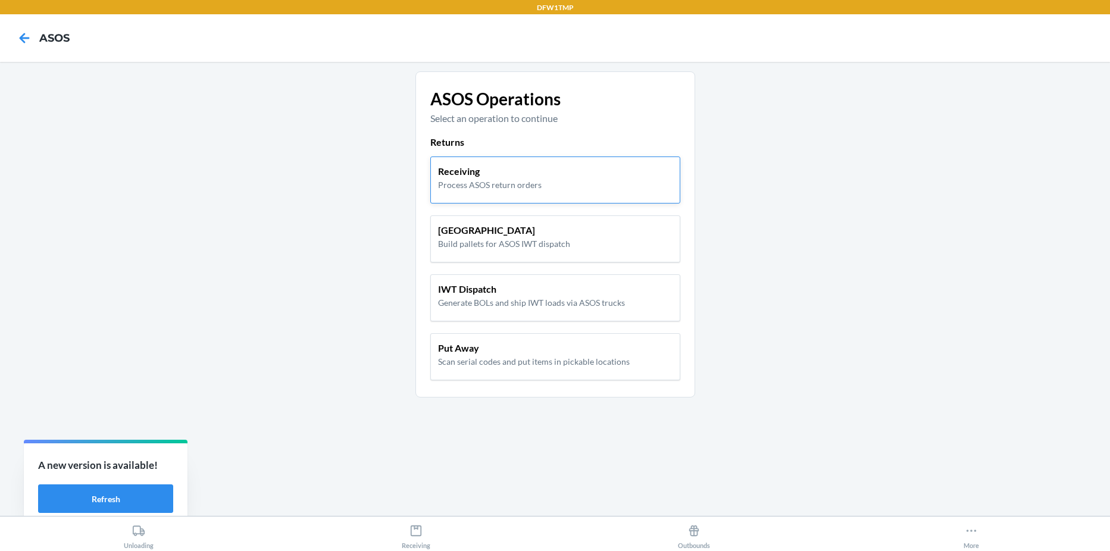
click at [498, 177] on p "Receiving" at bounding box center [490, 171] width 104 height 14
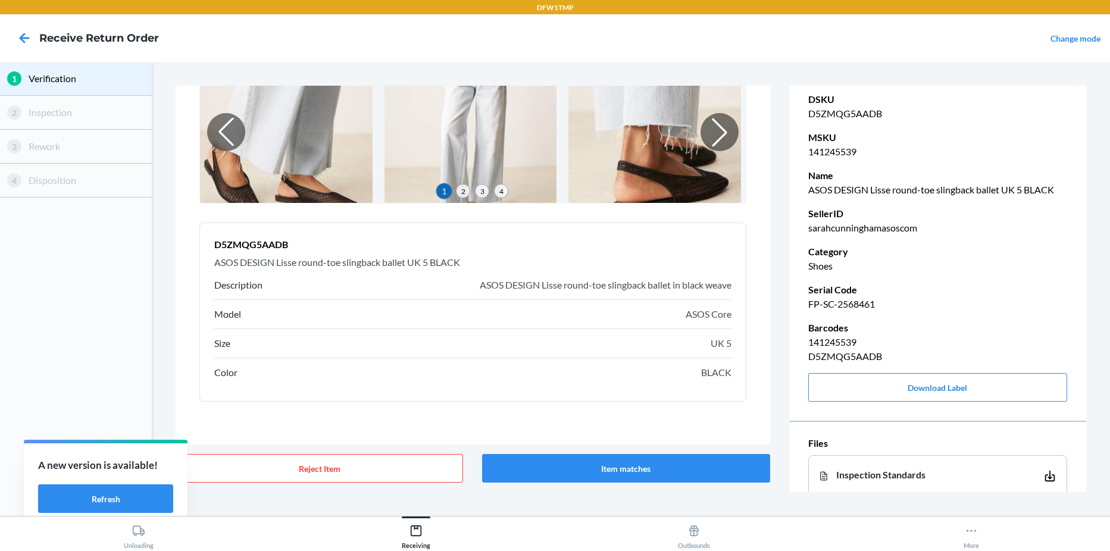
scroll to position [133, 0]
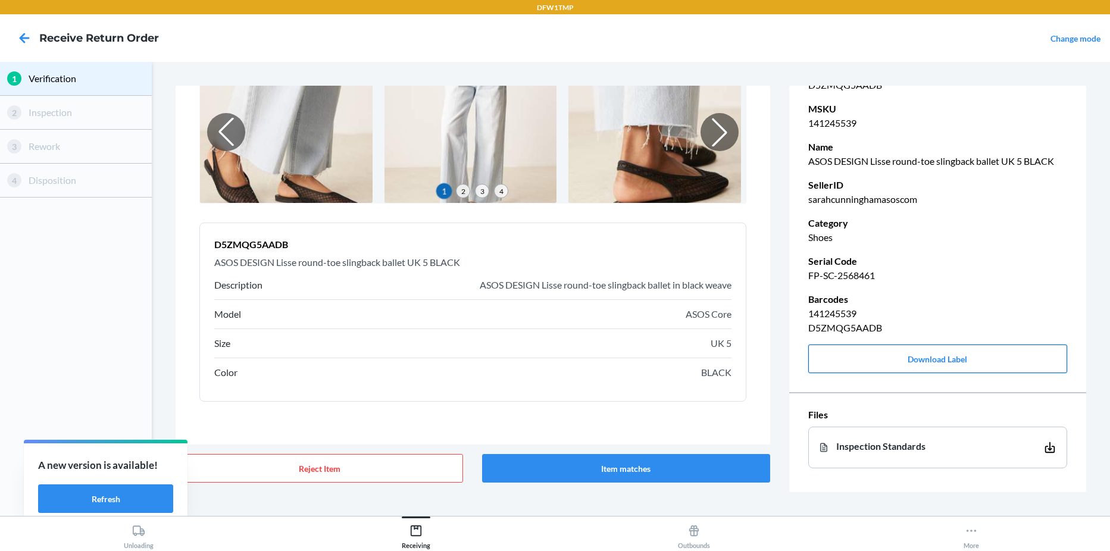
click at [941, 352] on button "Download Label" at bounding box center [937, 359] width 259 height 29
click at [878, 268] on p "FP-SC-2568461" at bounding box center [937, 275] width 259 height 14
click at [855, 270] on p "FP-SC-2568461" at bounding box center [937, 275] width 259 height 14
drag, startPoint x: 855, startPoint y: 270, endPoint x: 914, endPoint y: 302, distance: 67.4
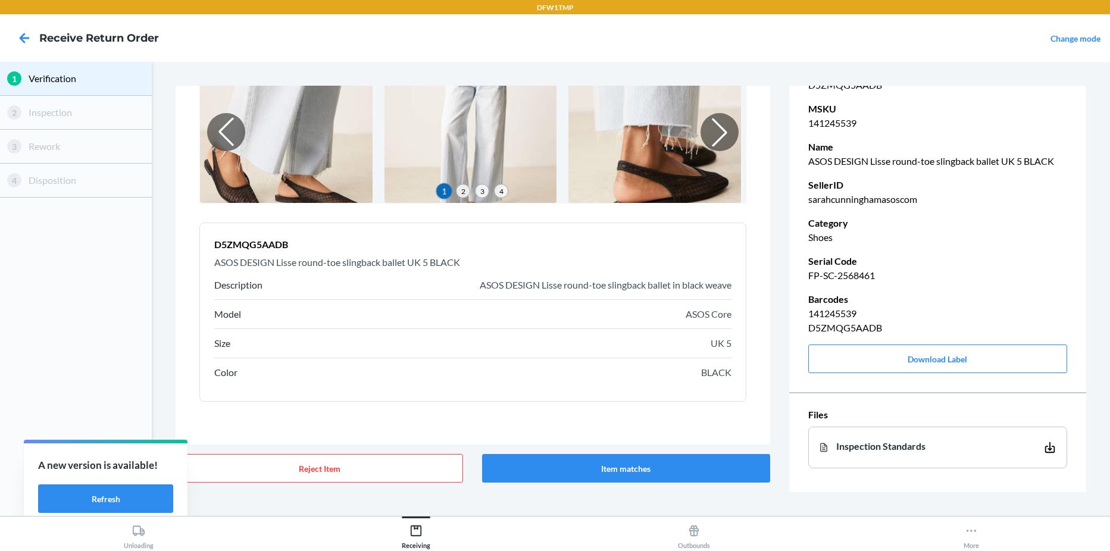
click at [914, 307] on p "141245539" at bounding box center [937, 314] width 259 height 14
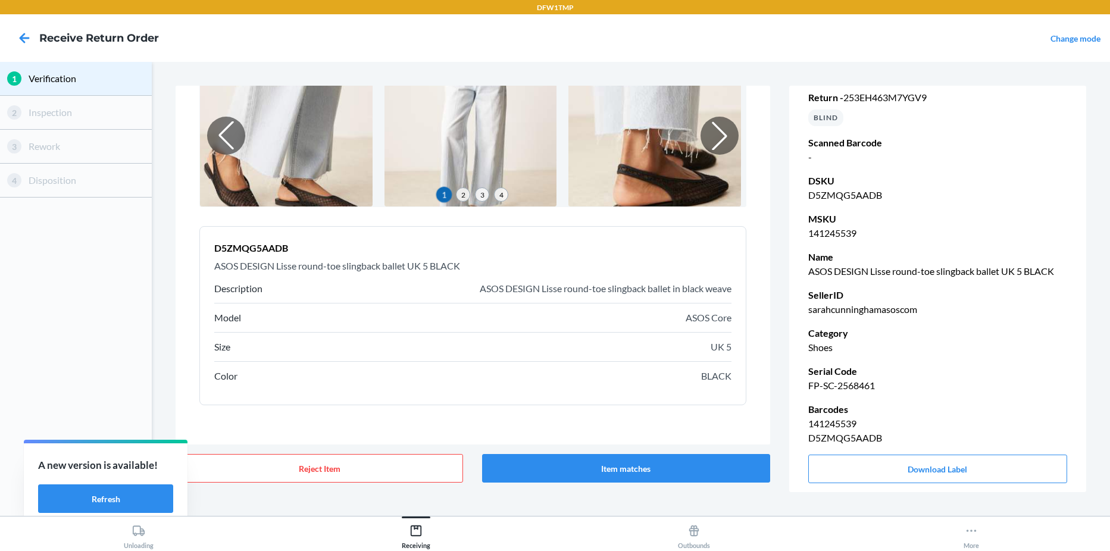
scroll to position [88, 0]
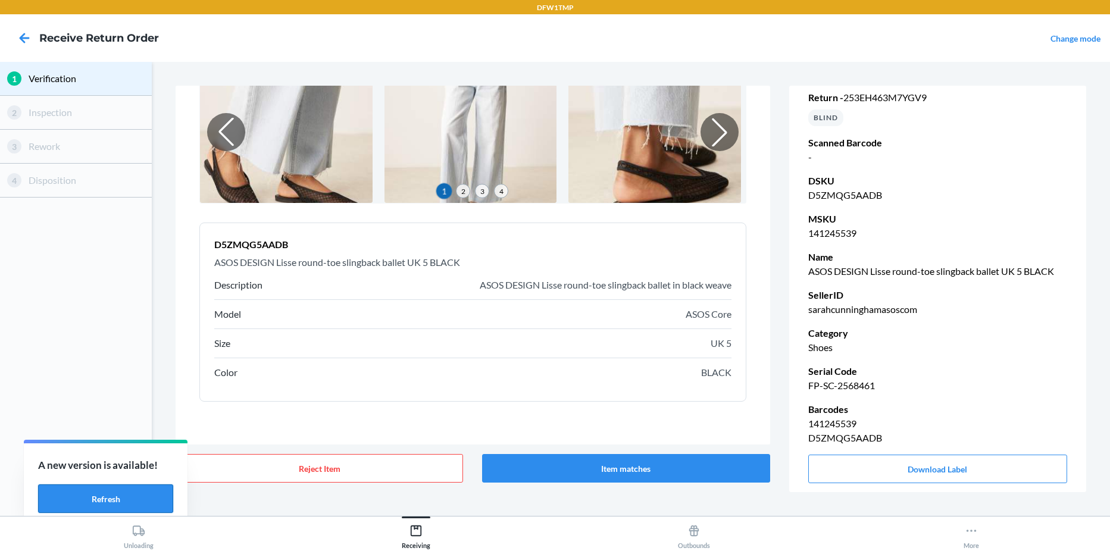
click at [149, 507] on button "Refresh" at bounding box center [105, 499] width 135 height 29
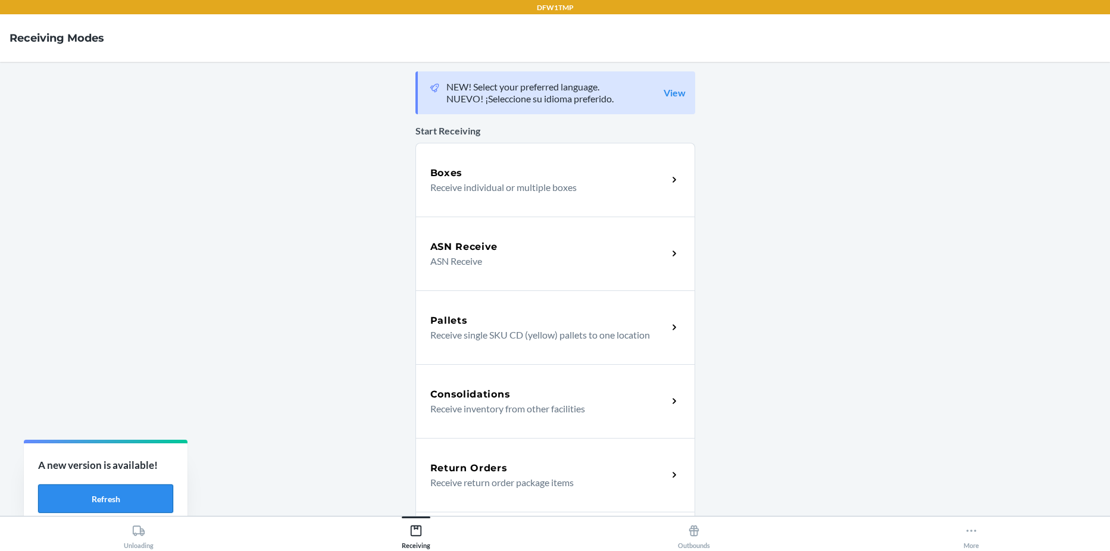
click at [68, 492] on button "Refresh" at bounding box center [105, 499] width 135 height 29
click at [118, 509] on button "Refresh" at bounding box center [105, 499] width 135 height 29
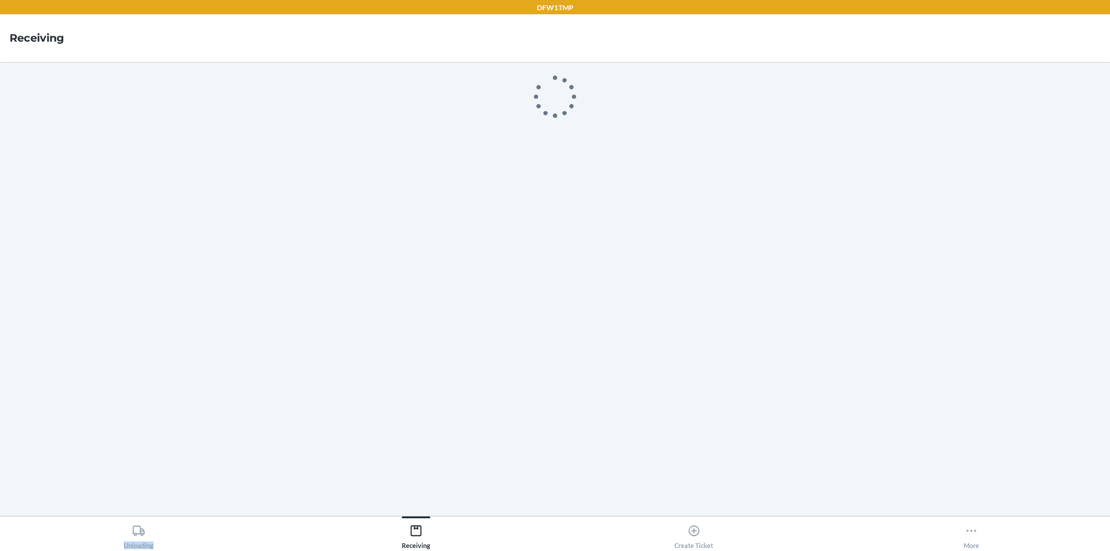
click at [122, 494] on main at bounding box center [555, 289] width 1110 height 454
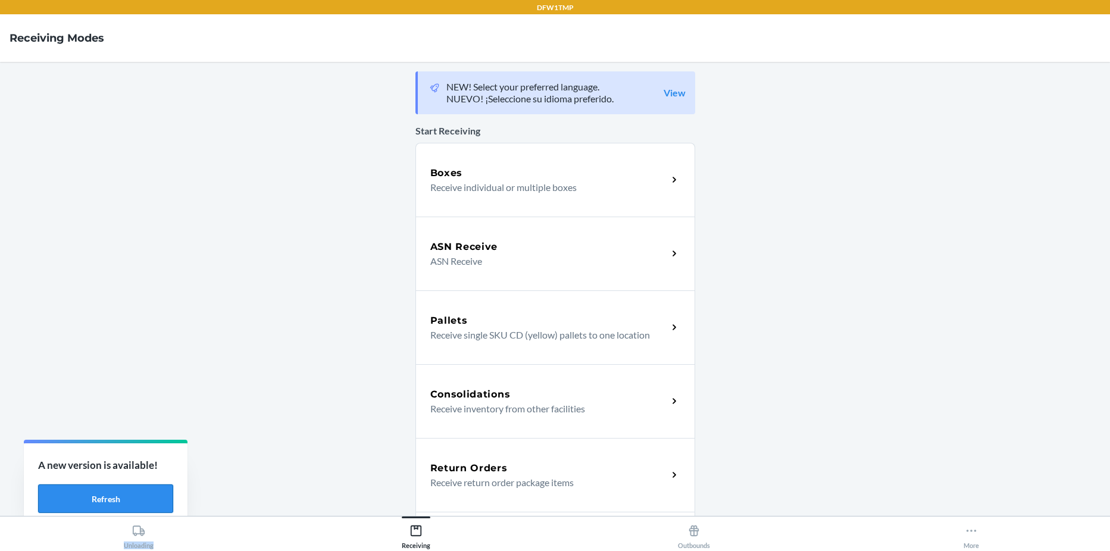
drag, startPoint x: 0, startPoint y: 0, endPoint x: 122, endPoint y: 494, distance: 509.0
click at [122, 494] on button "Refresh" at bounding box center [105, 499] width 135 height 29
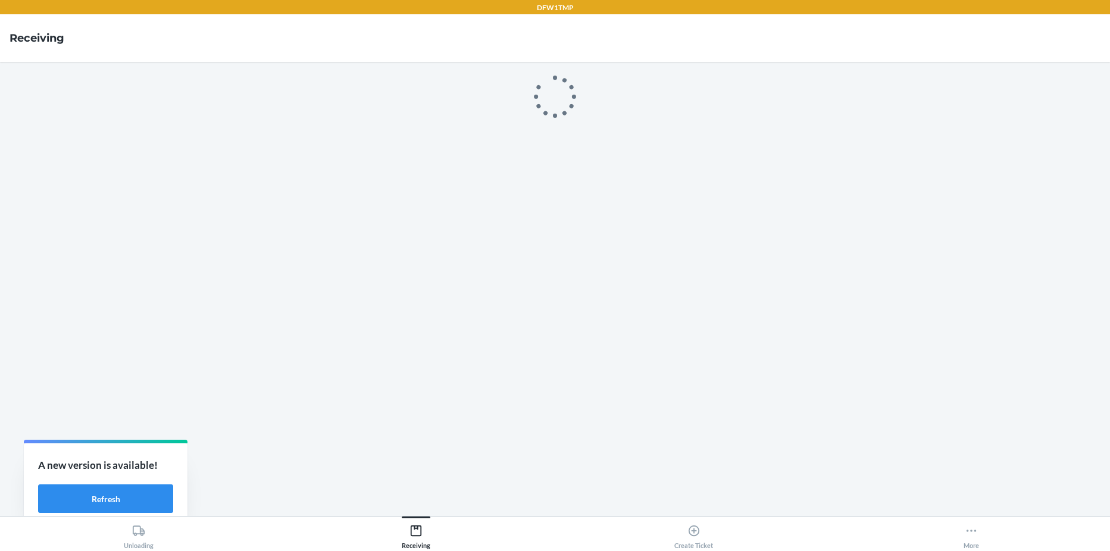
click at [74, 503] on main at bounding box center [555, 289] width 1110 height 454
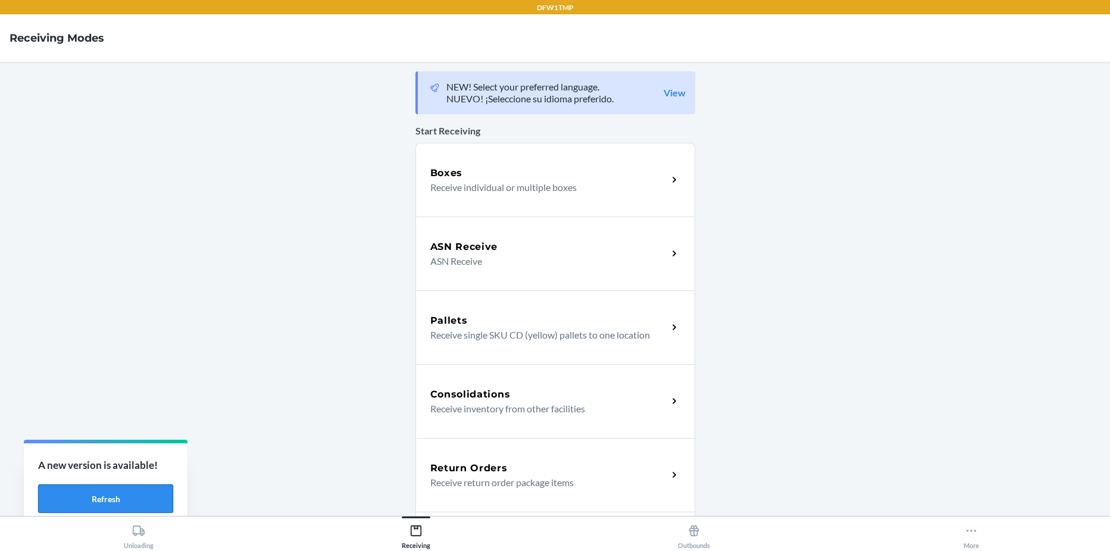
click at [74, 502] on button "Refresh" at bounding box center [105, 499] width 135 height 29
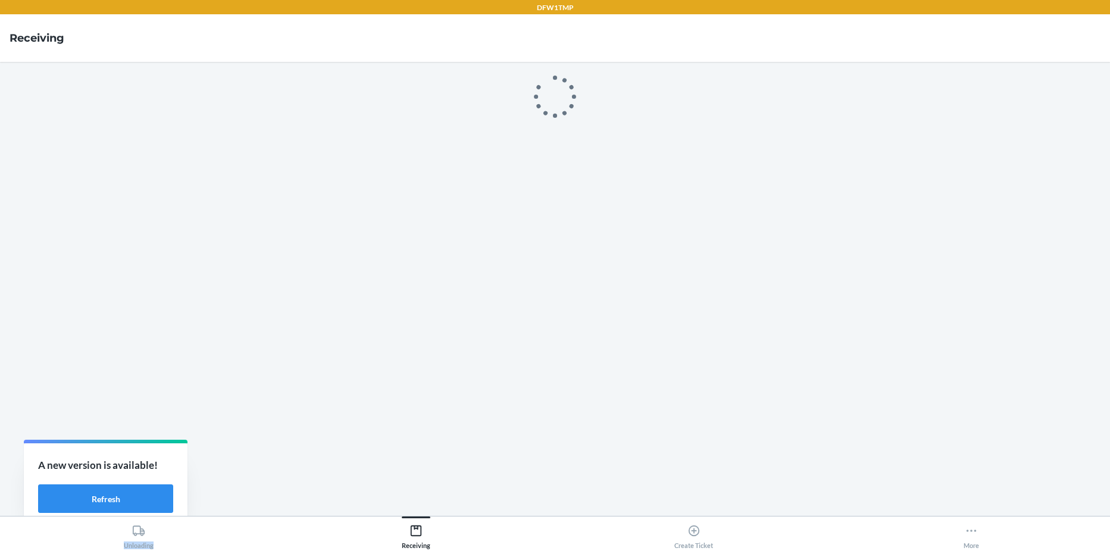
click at [74, 502] on main at bounding box center [555, 289] width 1110 height 454
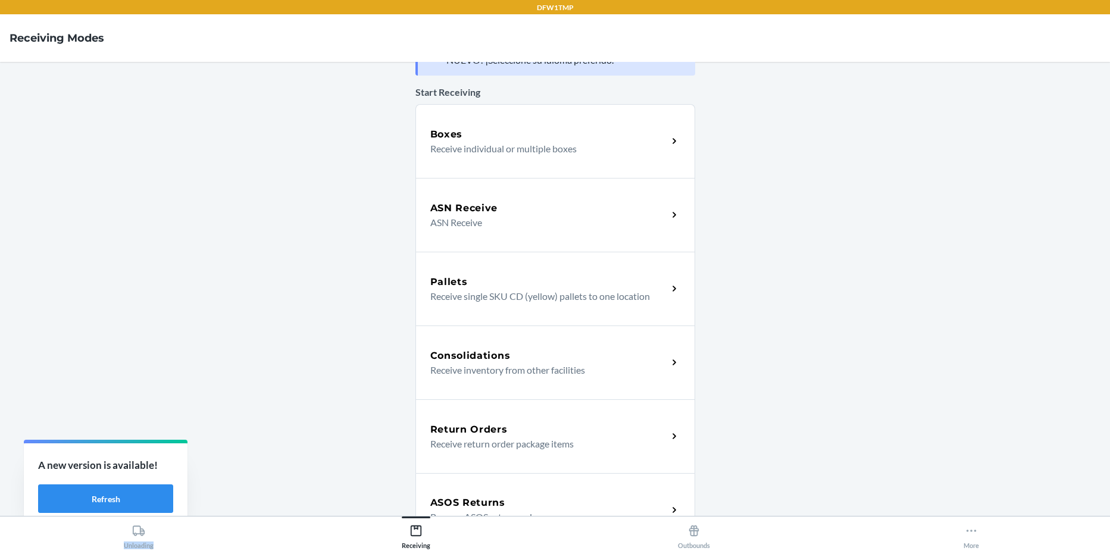
scroll to position [60, 0]
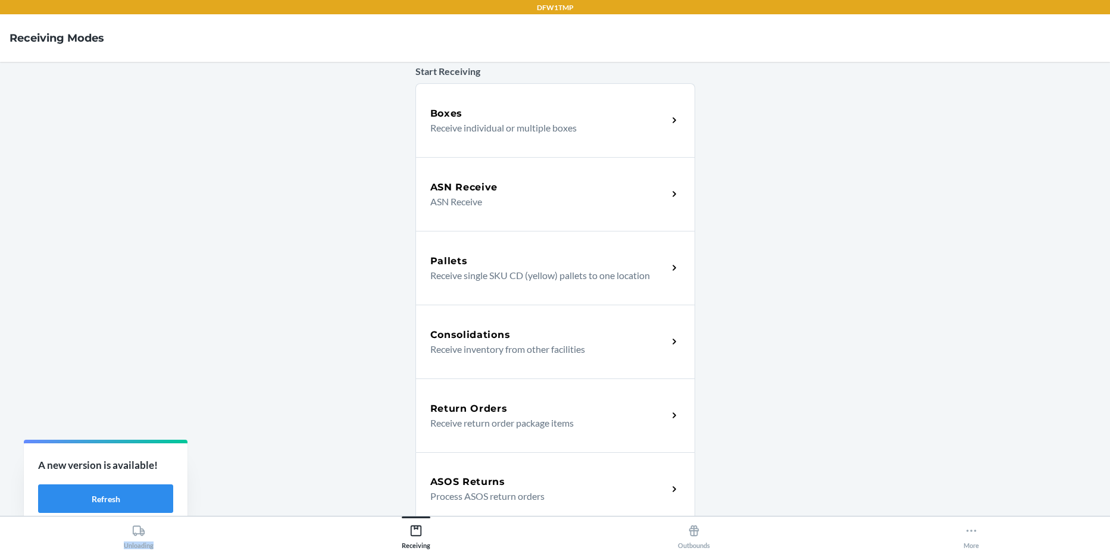
click at [480, 485] on h5 "ASOS Returns" at bounding box center [467, 482] width 75 height 14
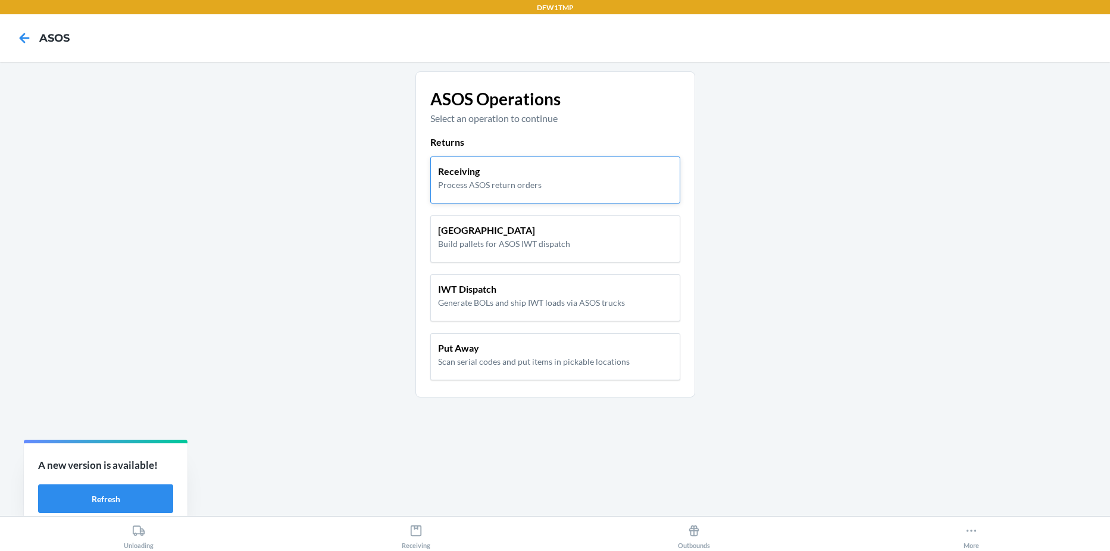
click at [514, 181] on p "Process ASOS return orders" at bounding box center [490, 185] width 104 height 13
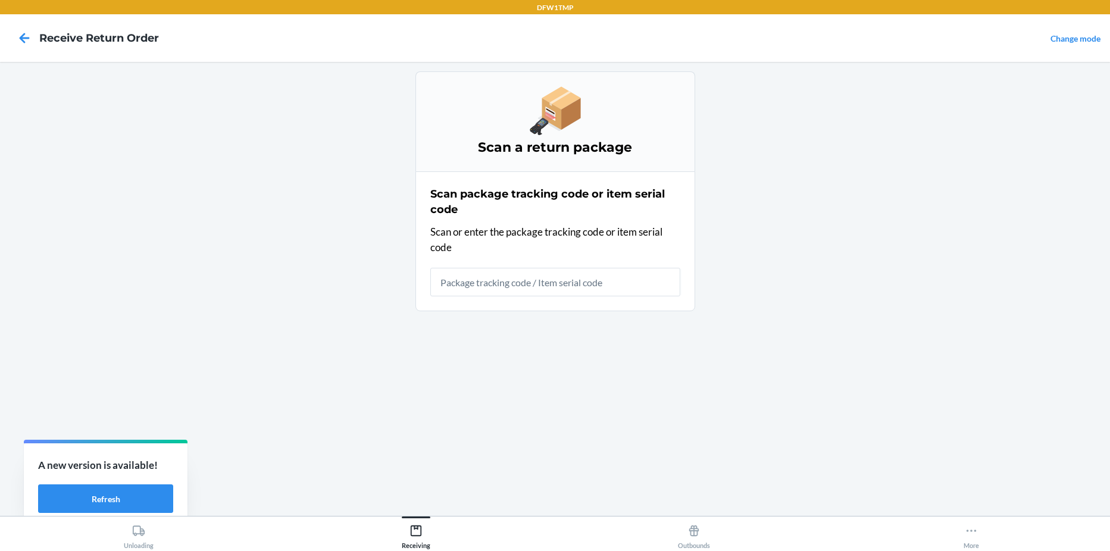
click at [880, 264] on main "Scan a return package Scan package tracking code or item serial code Scan or en…" at bounding box center [555, 289] width 1110 height 454
click at [72, 502] on button "Refresh" at bounding box center [105, 499] width 135 height 29
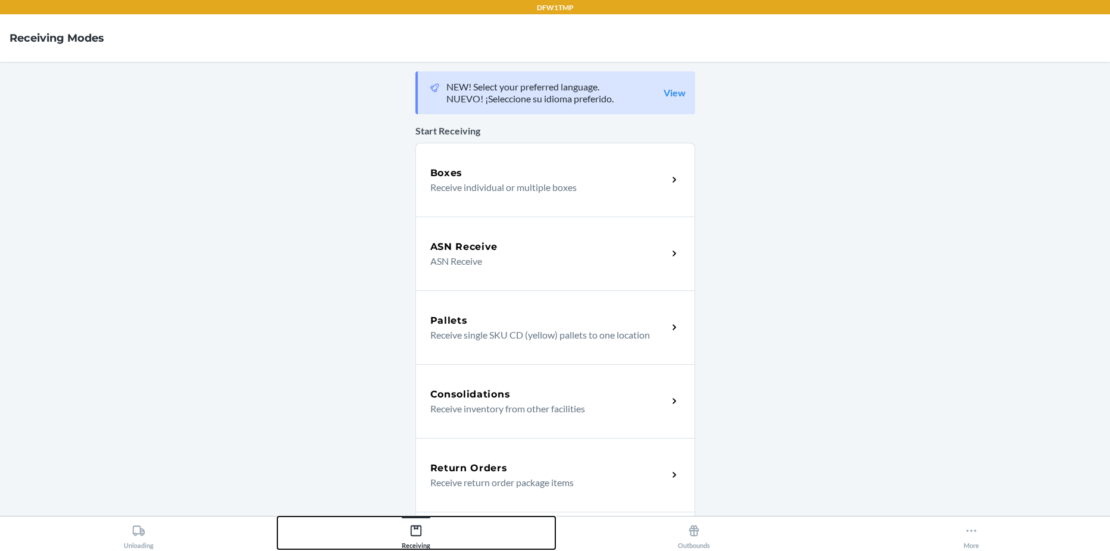
click at [415, 520] on div "Receiving" at bounding box center [416, 535] width 29 height 30
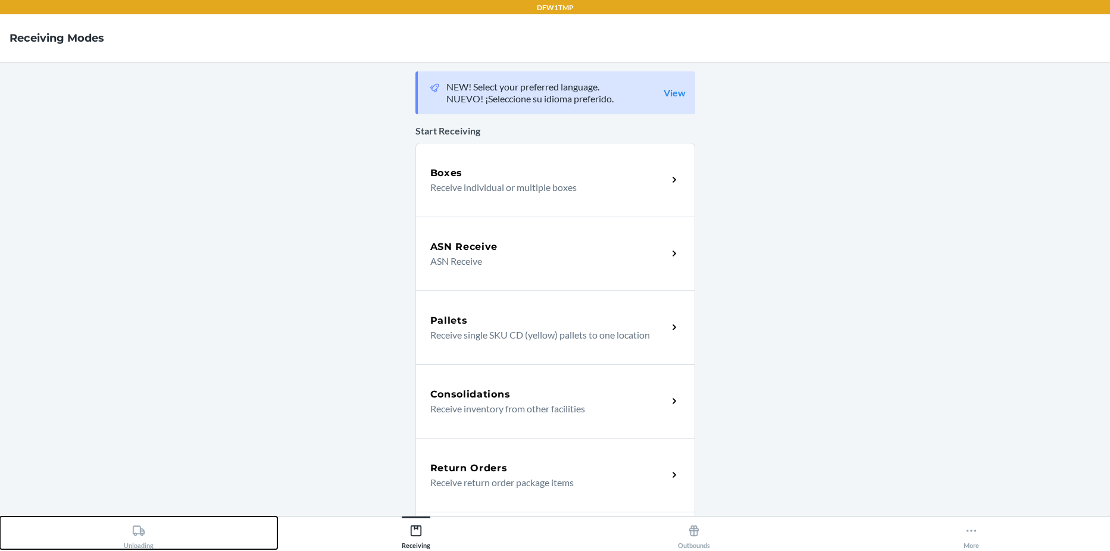
click at [132, 538] on div "Unloading" at bounding box center [139, 535] width 30 height 30
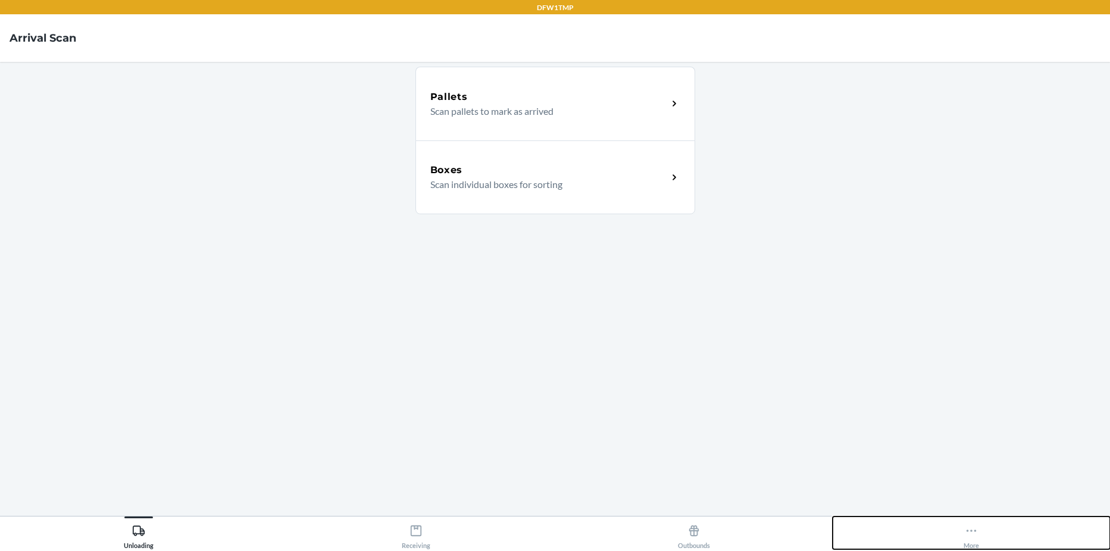
click at [963, 534] on button "More" at bounding box center [971, 533] width 277 height 33
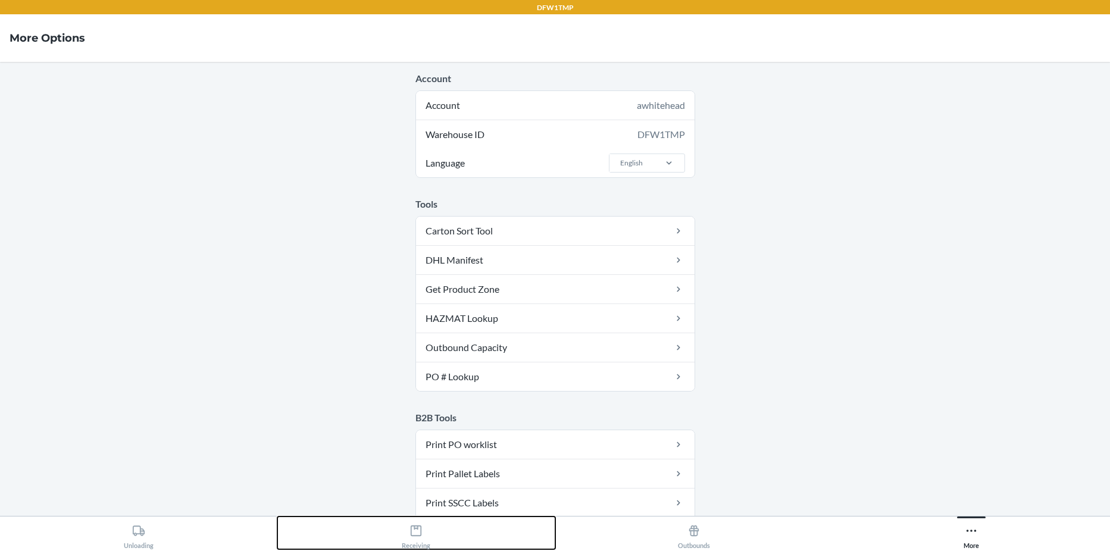
click at [411, 532] on icon at bounding box center [416, 530] width 13 height 13
